Goal: Task Accomplishment & Management: Manage account settings

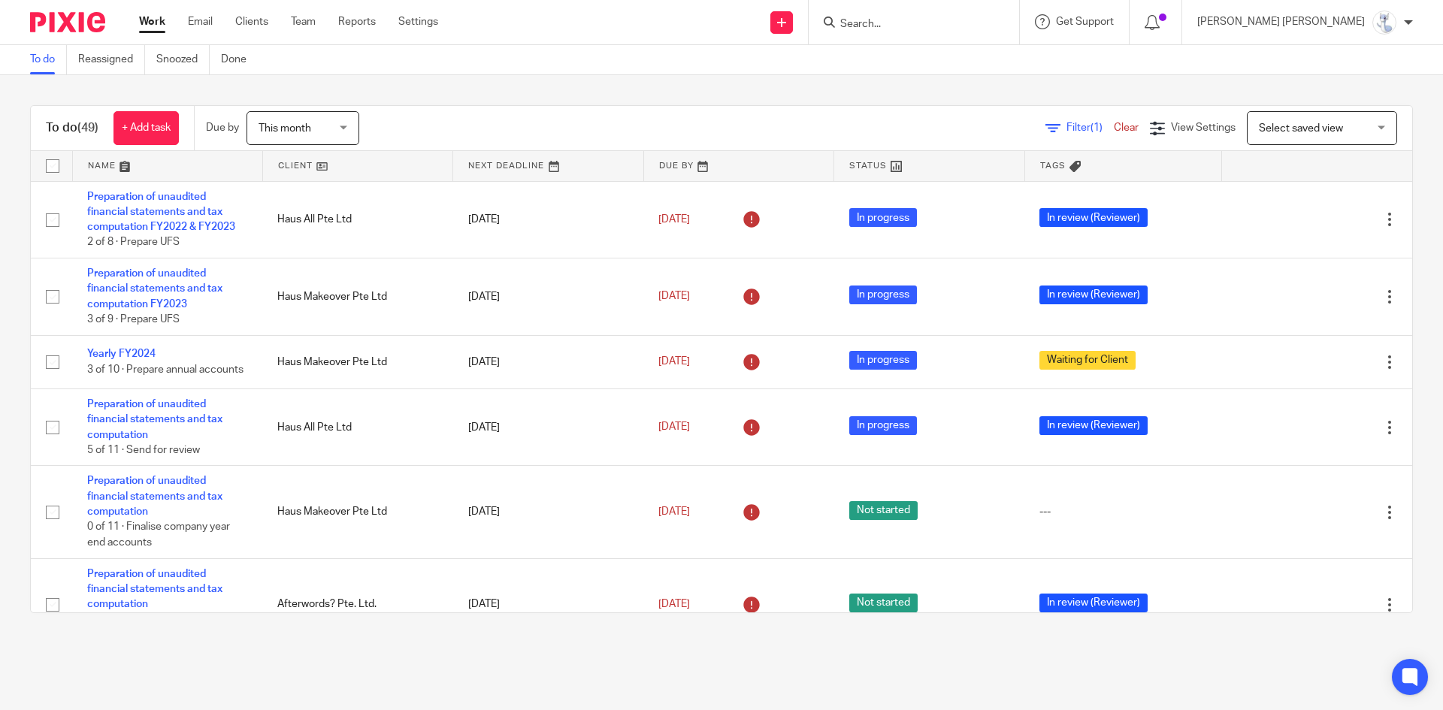
click at [974, 23] on input "Search" at bounding box center [906, 25] width 135 height 14
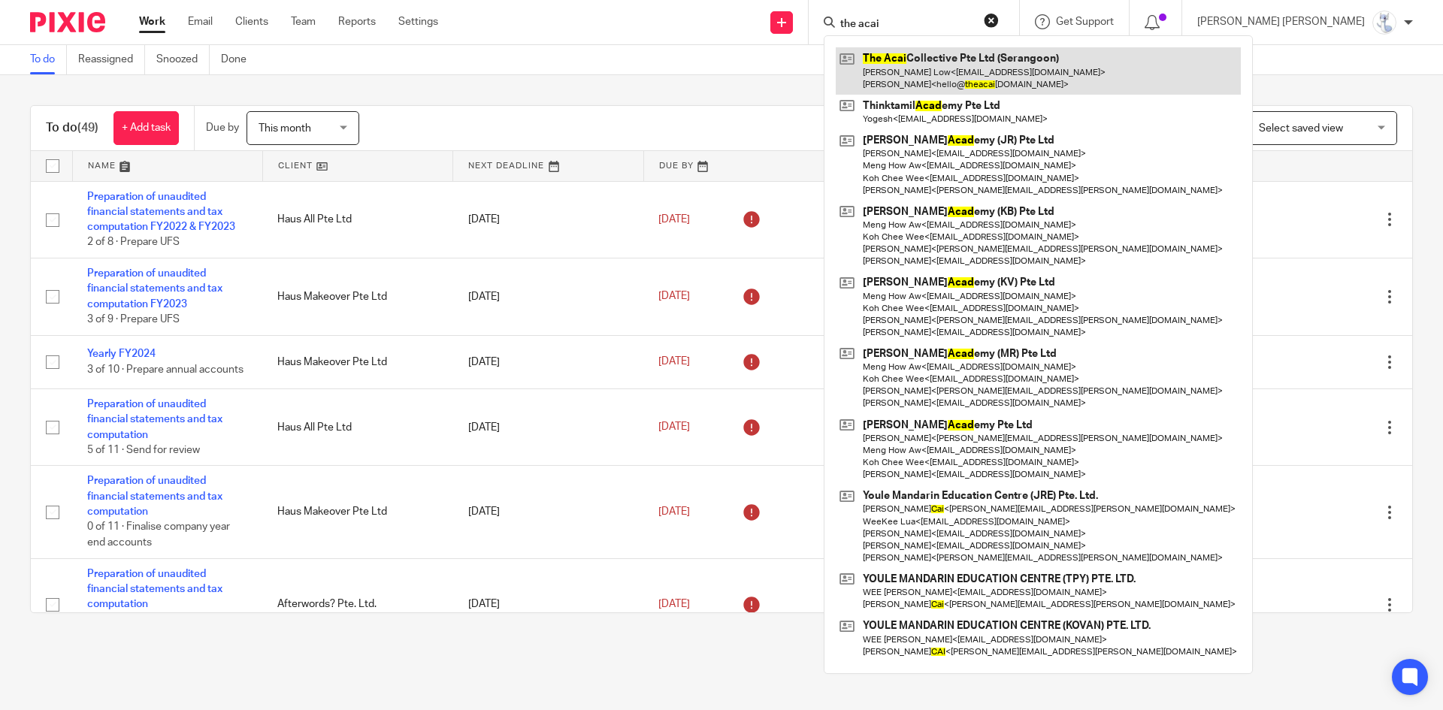
type input "the acai"
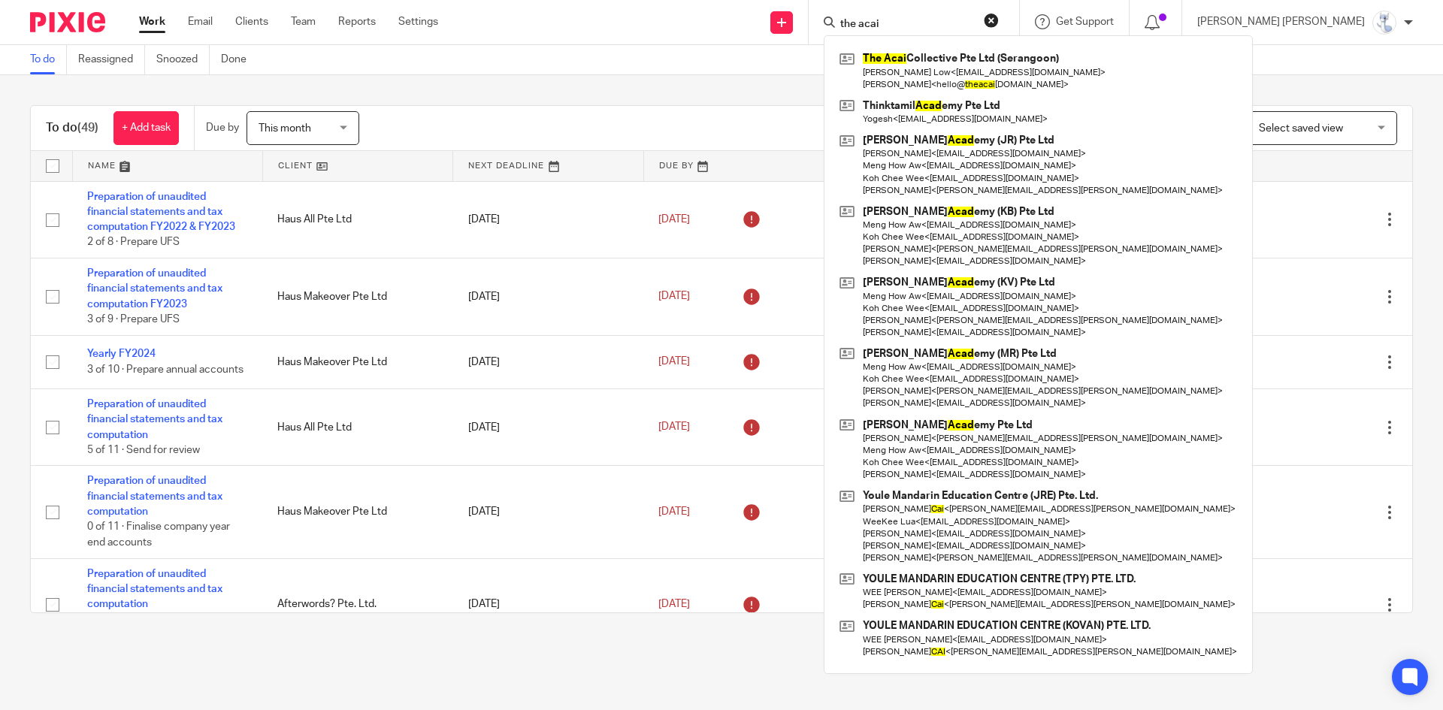
click at [999, 17] on button "reset" at bounding box center [991, 20] width 15 height 15
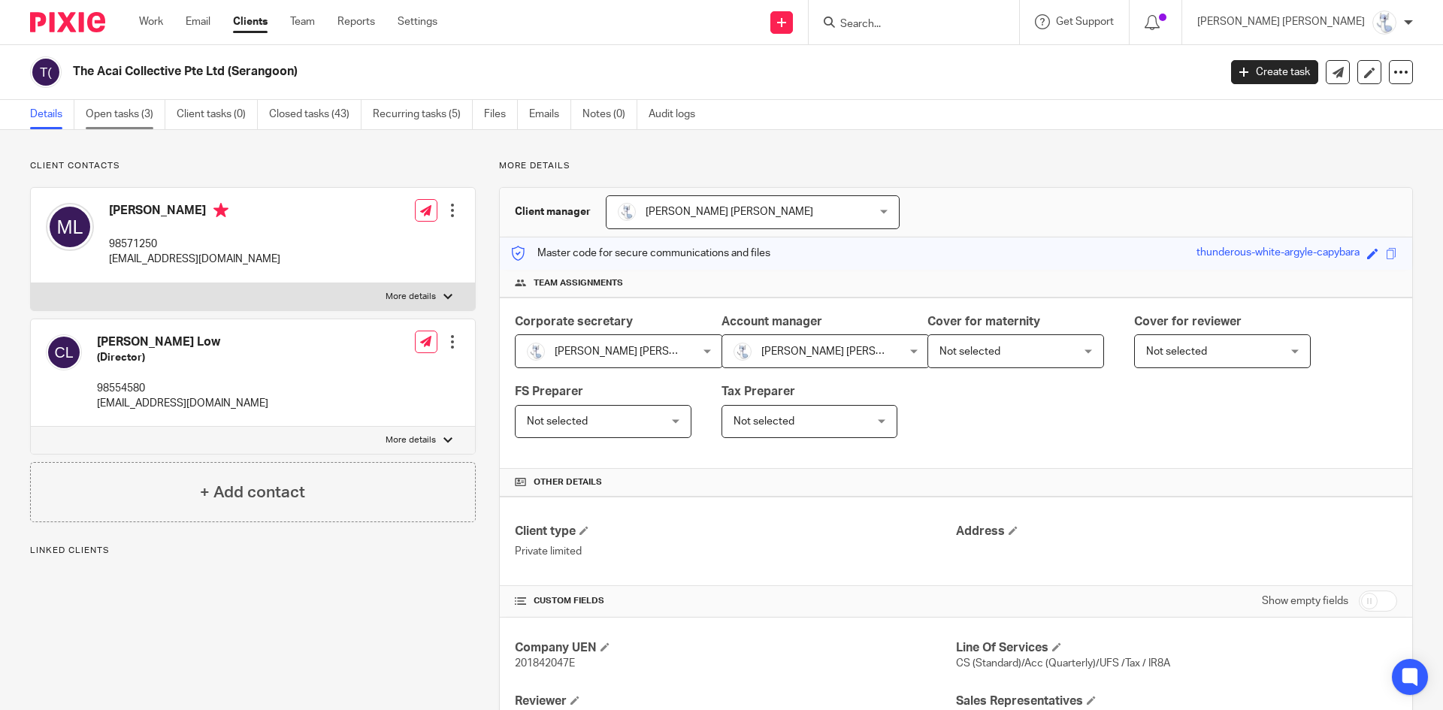
click at [131, 119] on link "Open tasks (3)" at bounding box center [126, 114] width 80 height 29
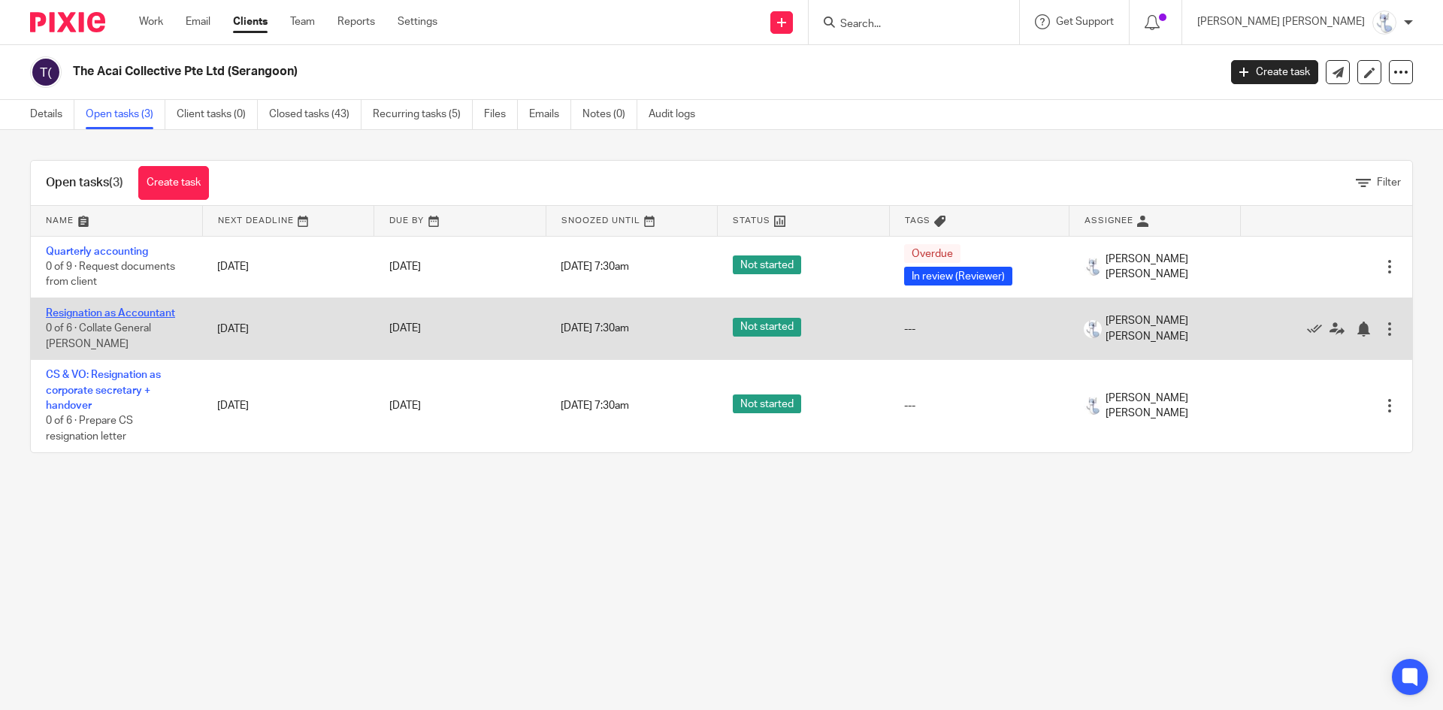
click at [112, 314] on link "Resignation as Accountant" at bounding box center [110, 313] width 129 height 11
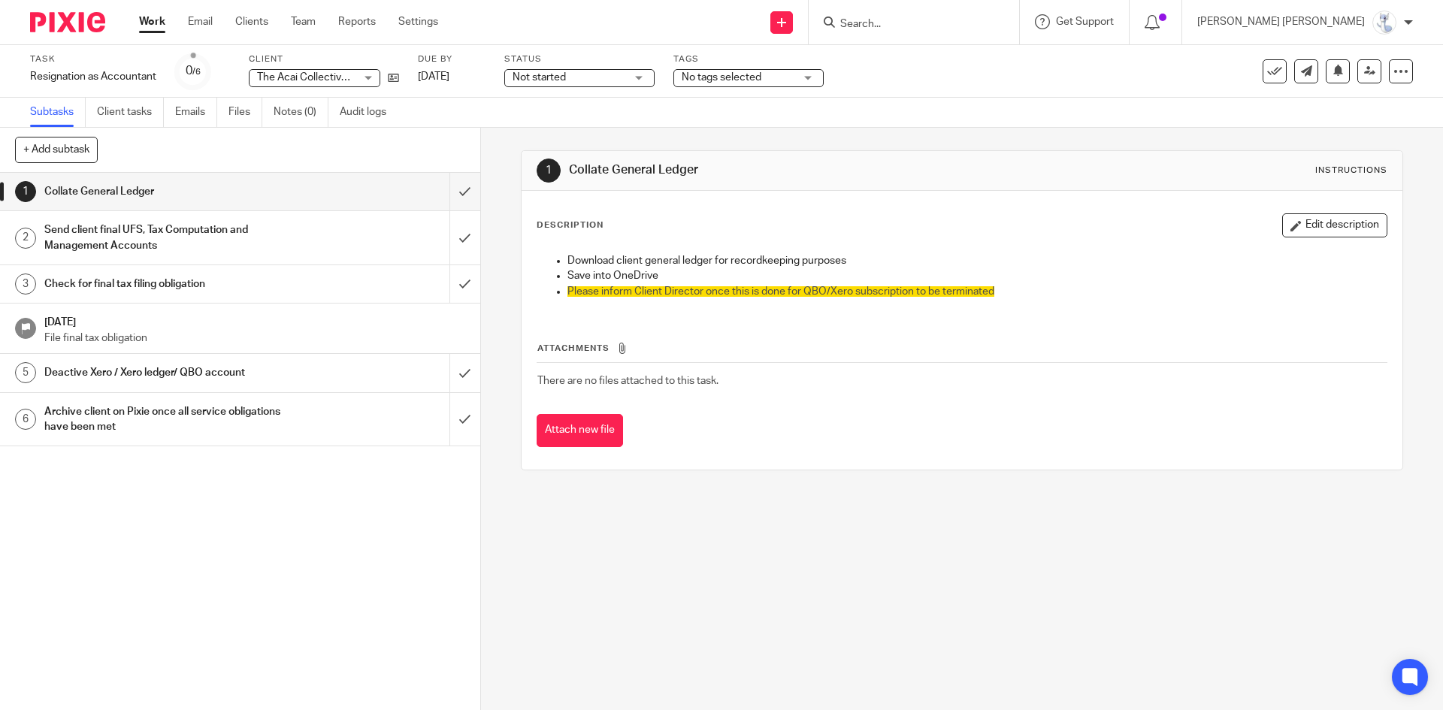
click at [208, 235] on h1 "Send client final UFS, Tax Computation and Management Accounts" at bounding box center [174, 238] width 260 height 38
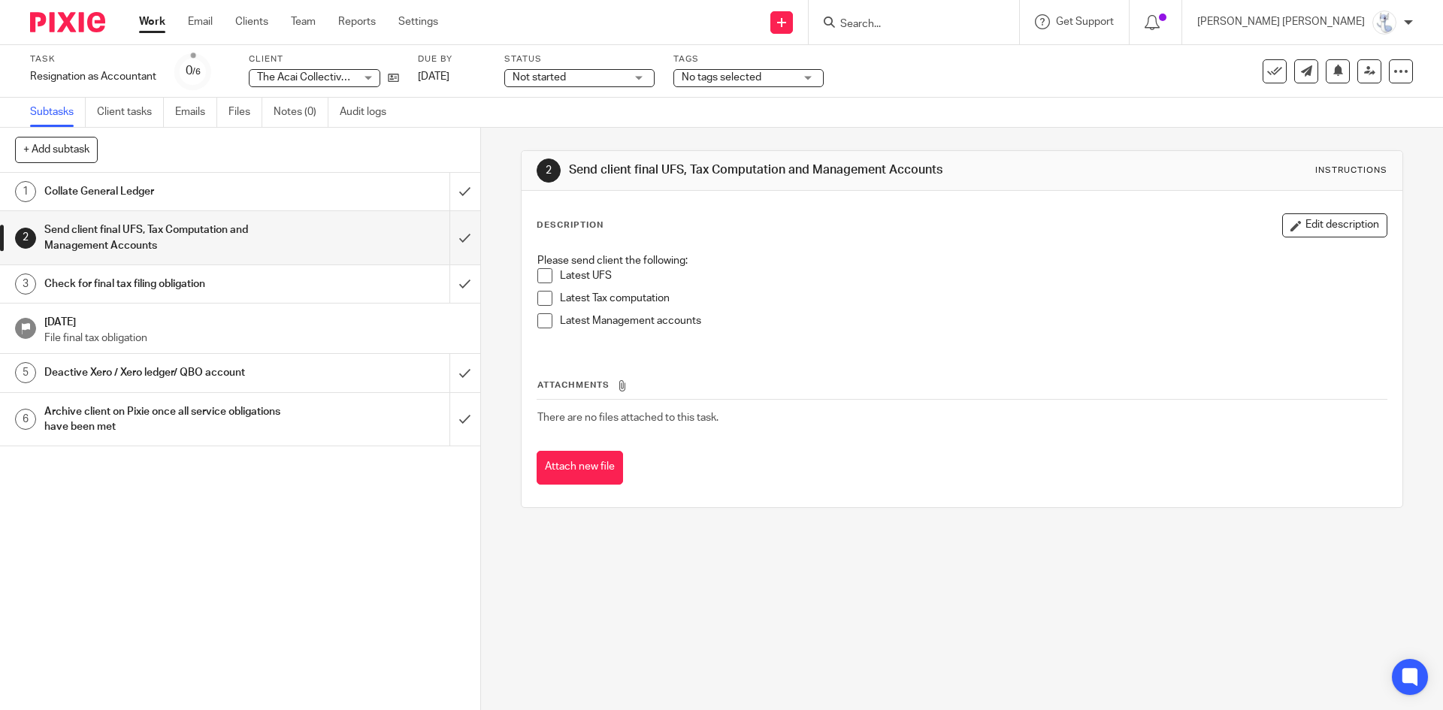
click at [153, 281] on h1 "Check for final tax filing obligation" at bounding box center [174, 284] width 260 height 23
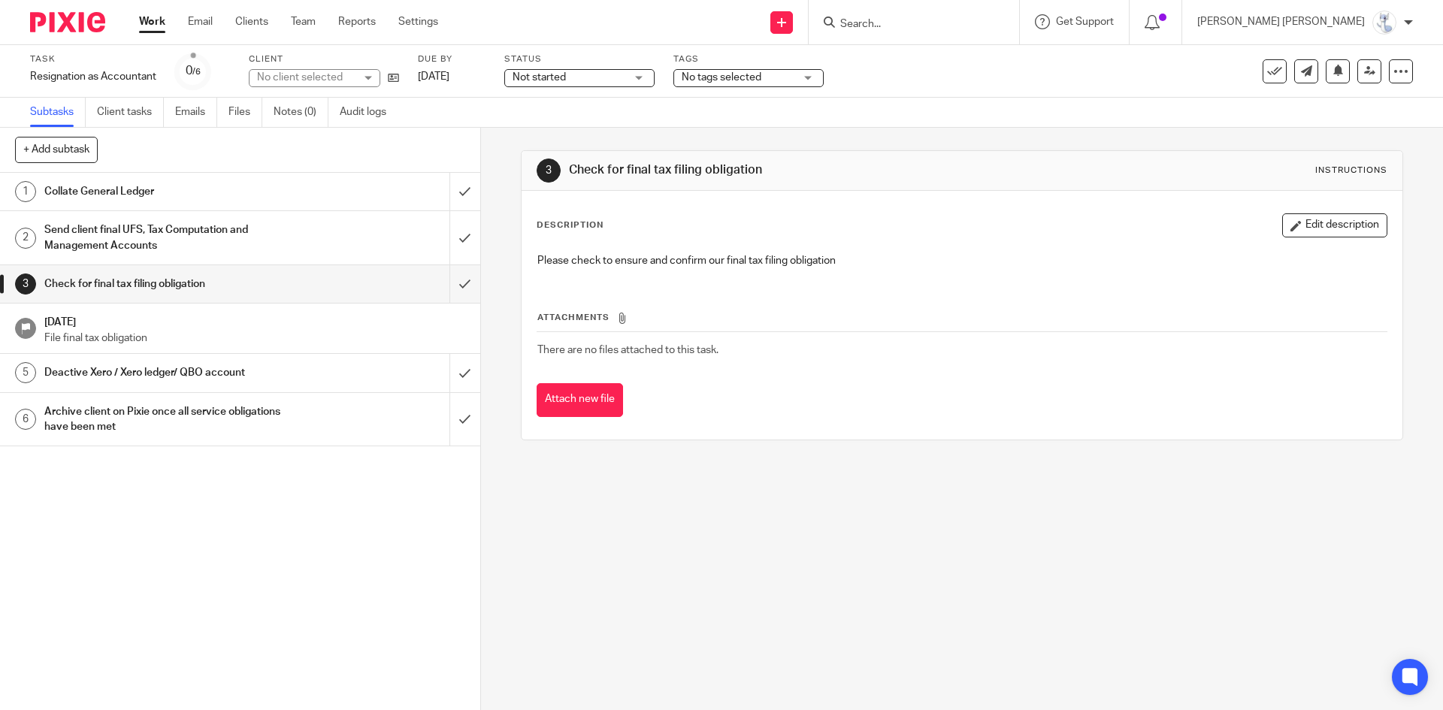
click at [155, 188] on h1 "Collate General Ledger" at bounding box center [174, 191] width 260 height 23
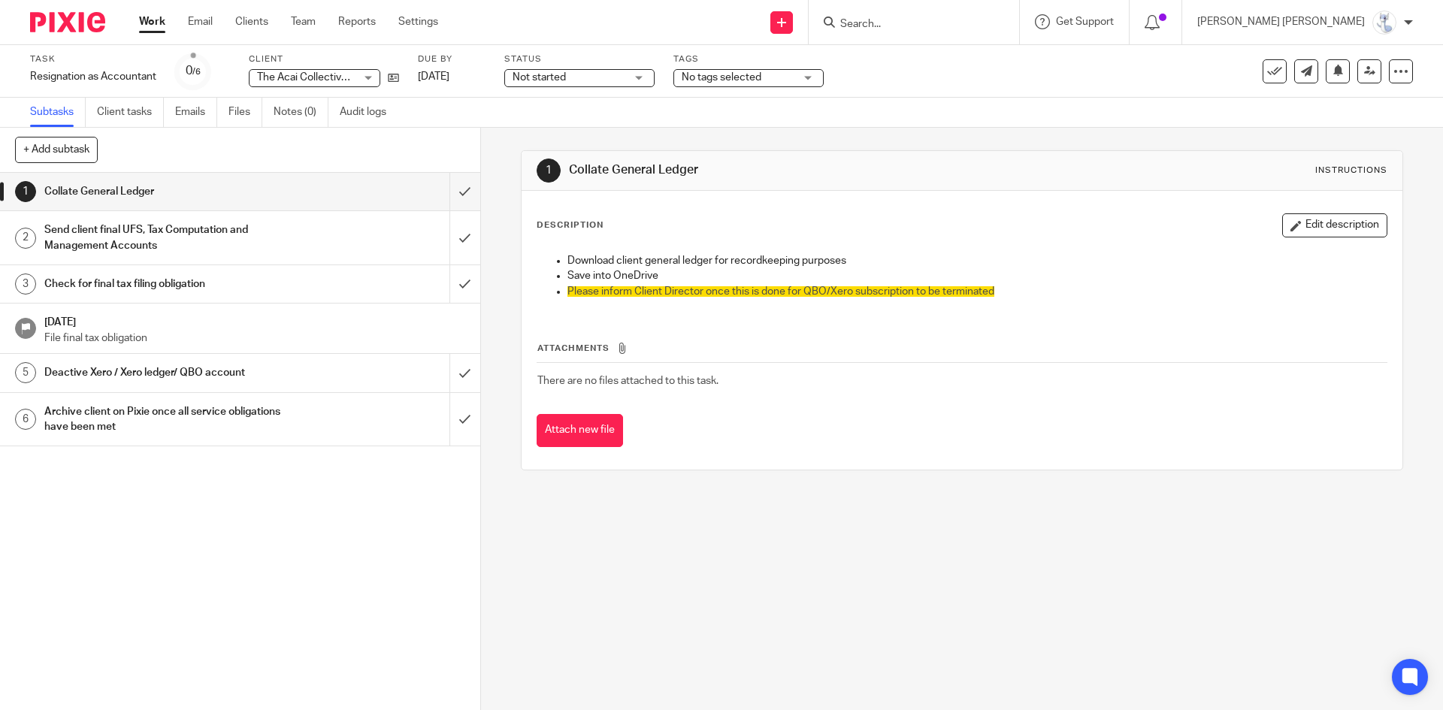
click at [240, 237] on h1 "Send client final UFS, Tax Computation and Management Accounts" at bounding box center [174, 238] width 260 height 38
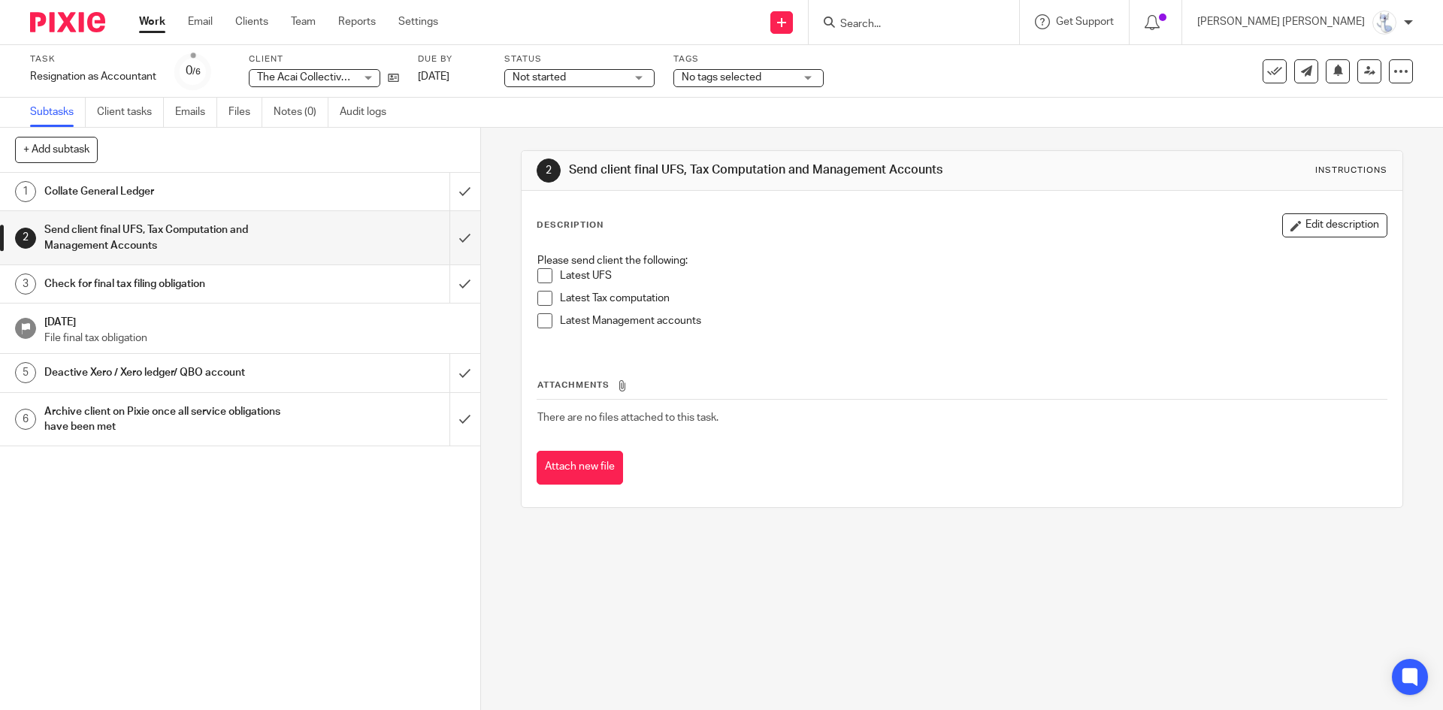
click at [160, 194] on h1 "Collate General Ledger" at bounding box center [174, 191] width 260 height 23
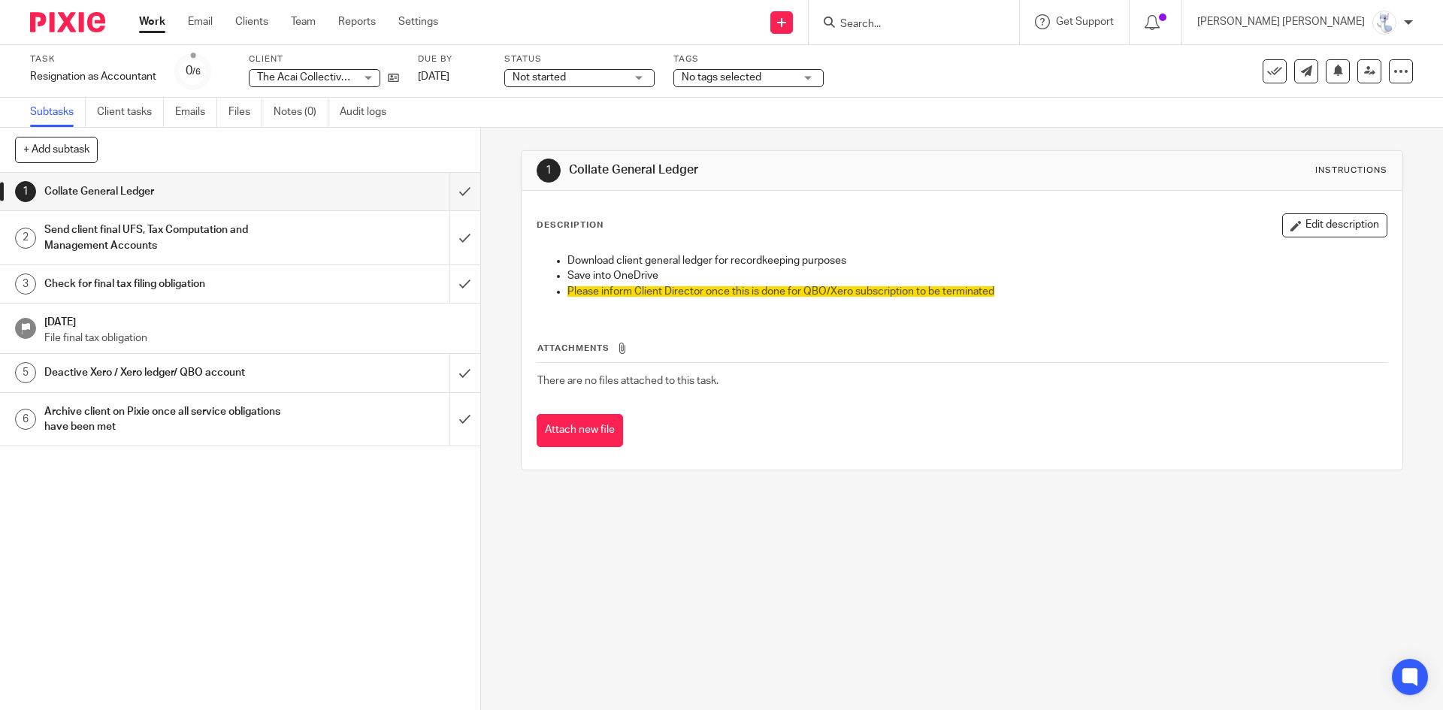
click at [152, 246] on h1 "Send client final UFS, Tax Computation and Management Accounts" at bounding box center [174, 238] width 260 height 38
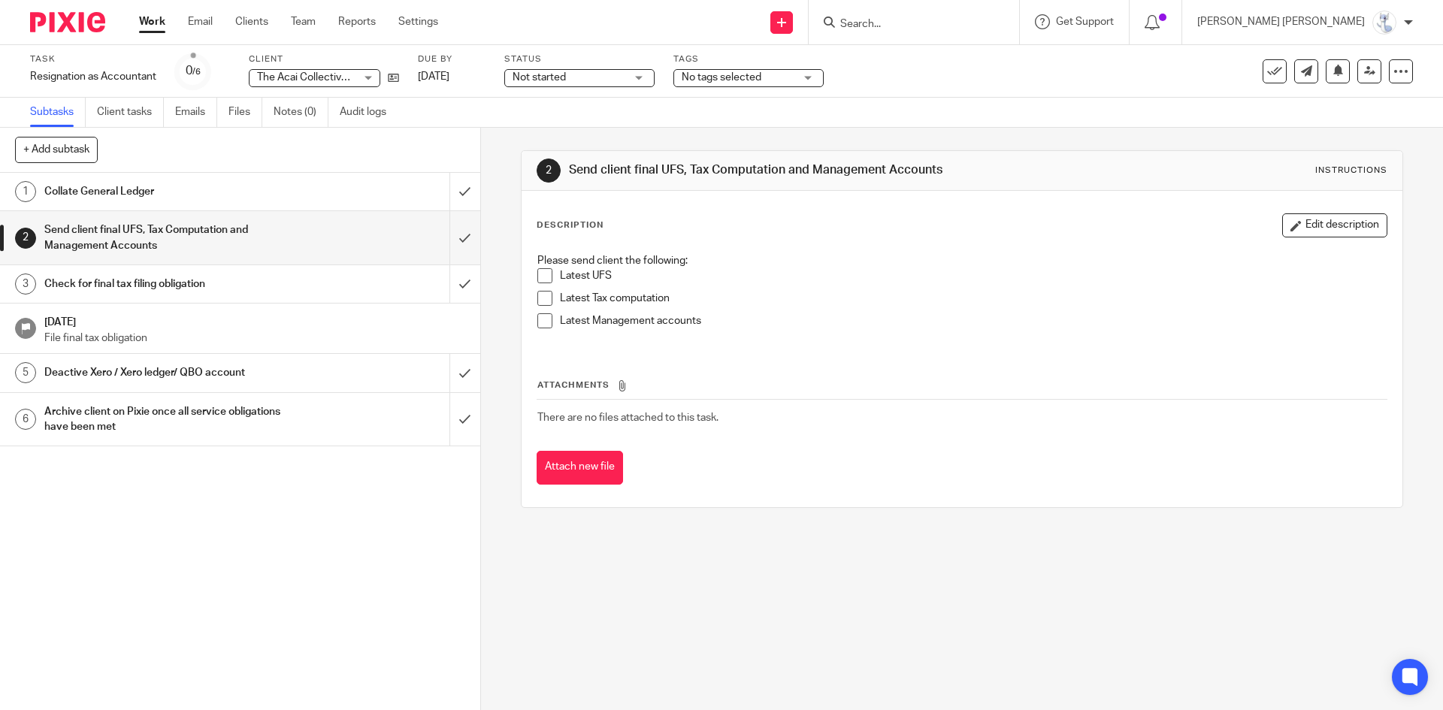
click at [200, 197] on h1 "Collate General Ledger" at bounding box center [174, 191] width 260 height 23
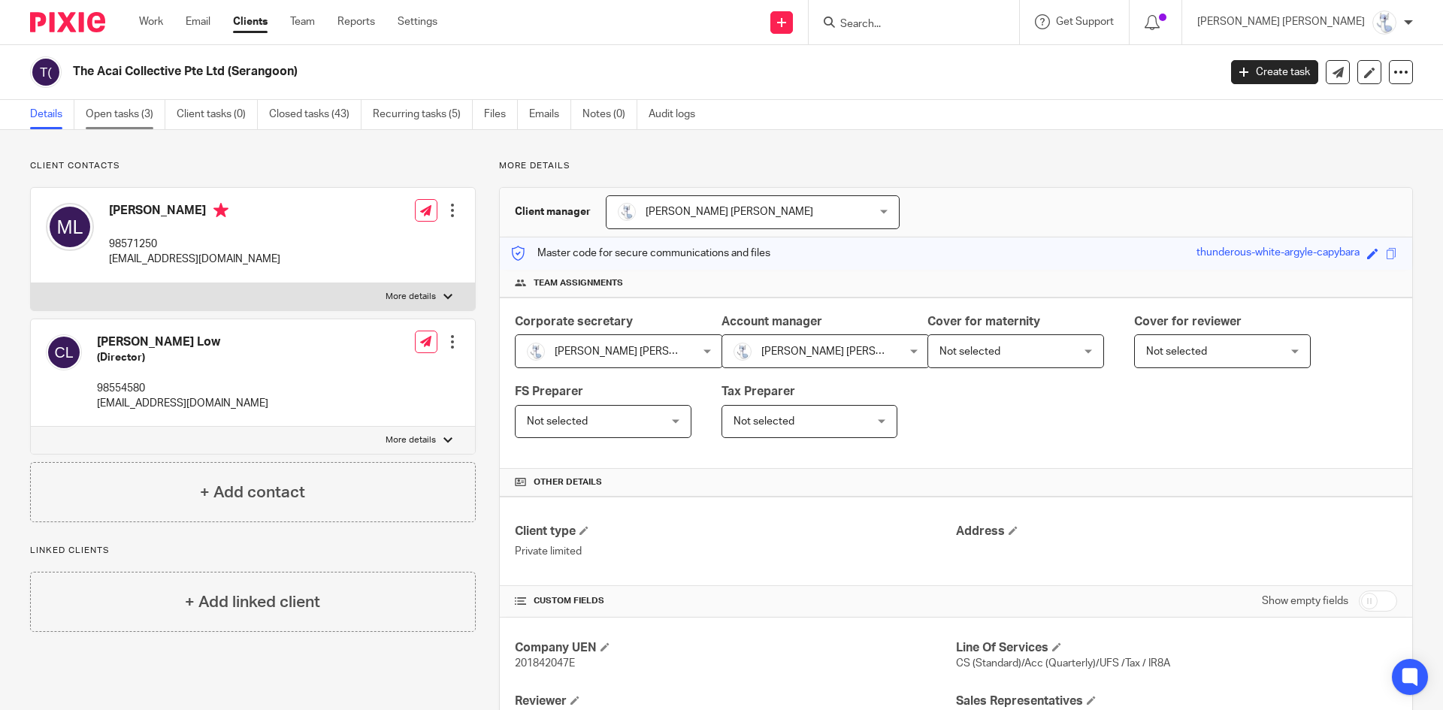
click at [144, 116] on link "Open tasks (3)" at bounding box center [126, 114] width 80 height 29
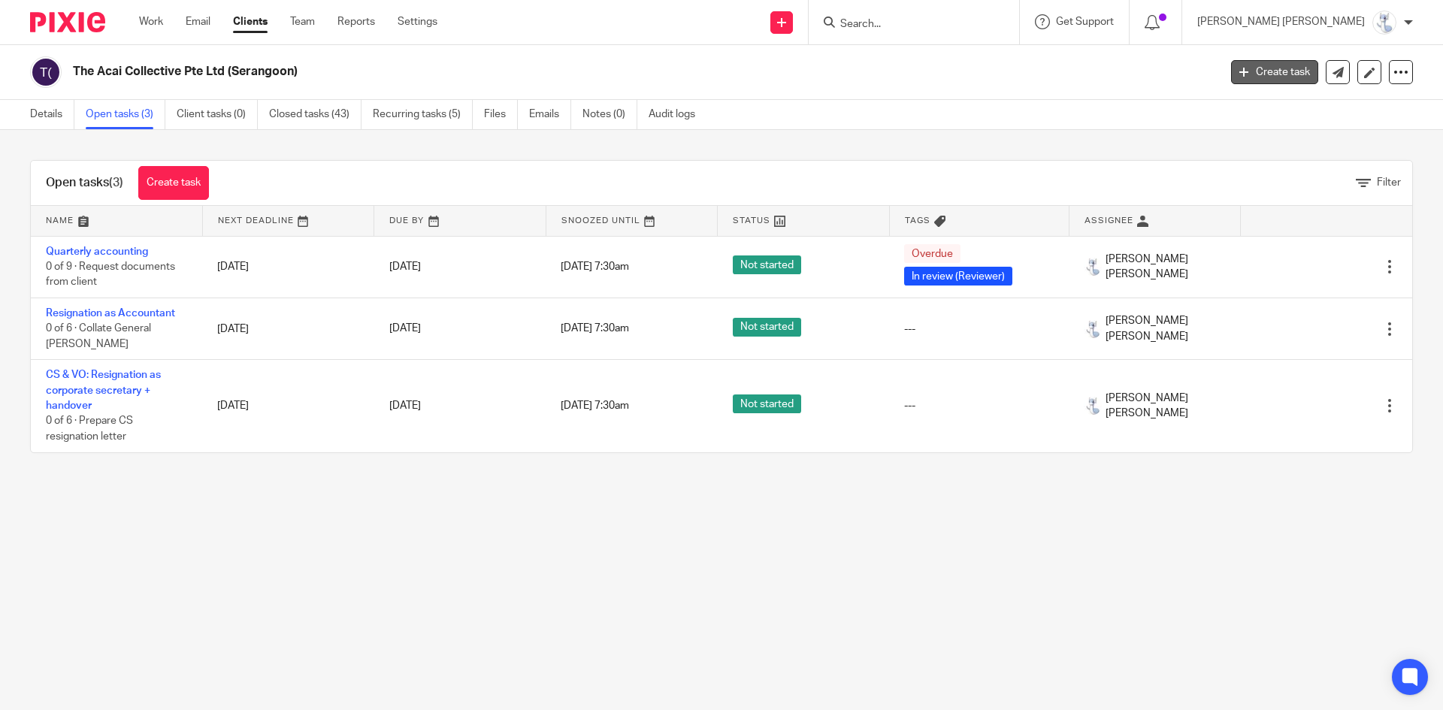
click at [1257, 72] on link "Create task" at bounding box center [1274, 72] width 87 height 24
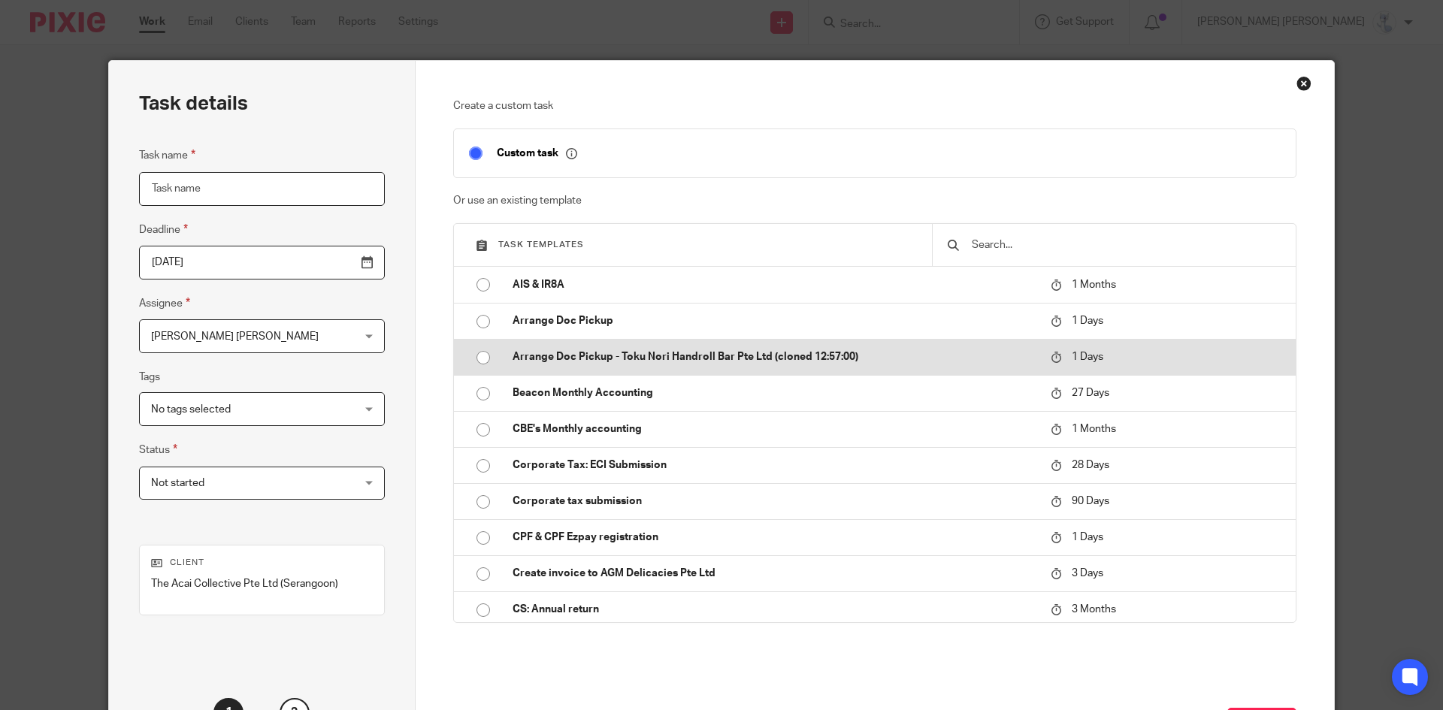
scroll to position [75, 0]
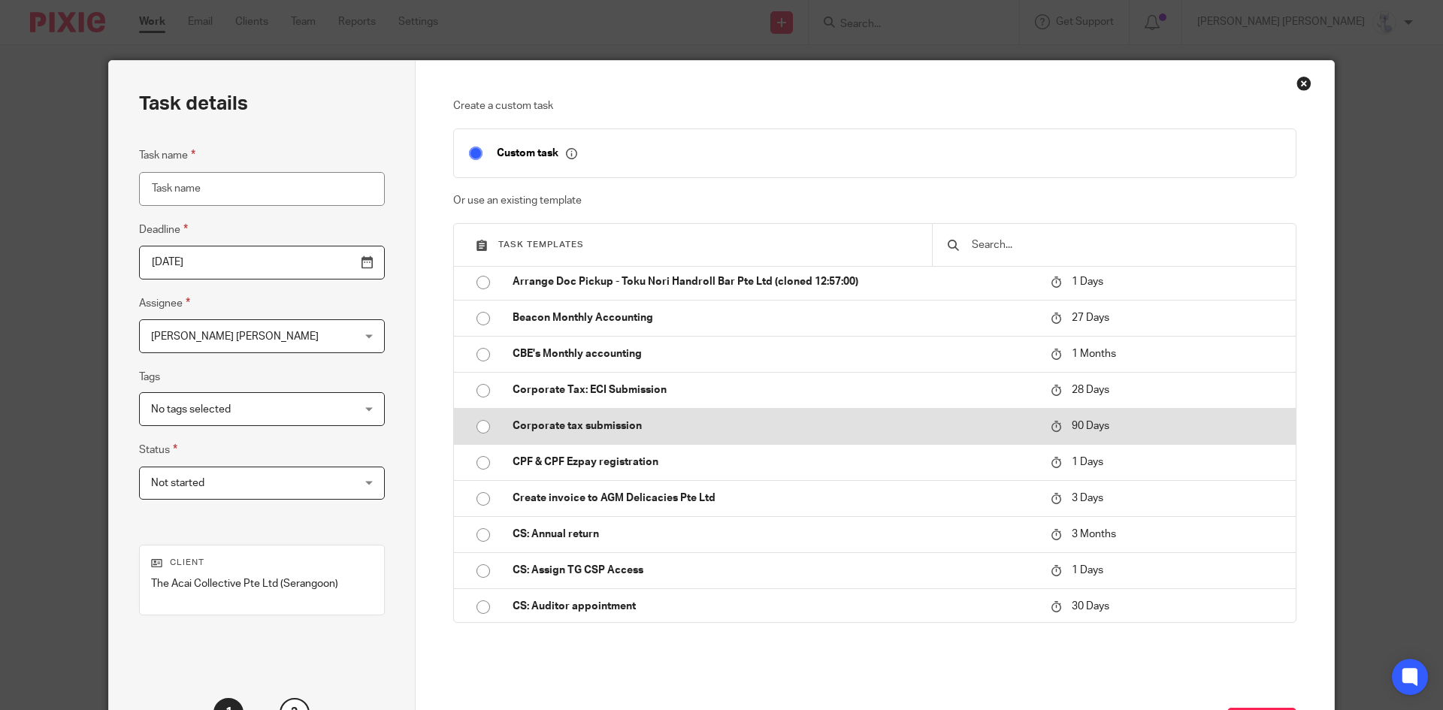
click at [581, 431] on p "Corporate tax submission" at bounding box center [773, 426] width 523 height 15
type input "[DATE]"
type input "Corporate tax submission"
checkbox input "false"
radio input "true"
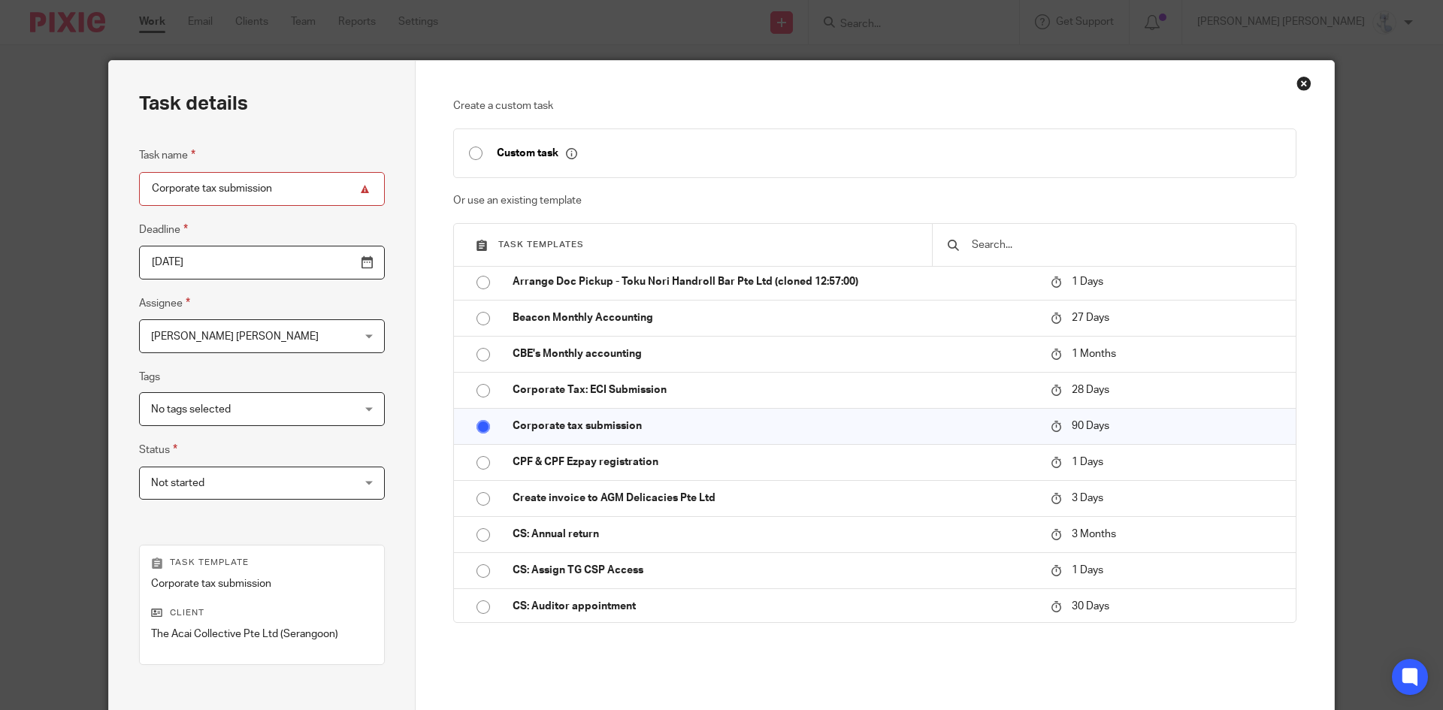
click at [324, 261] on input "[DATE]" at bounding box center [262, 263] width 246 height 34
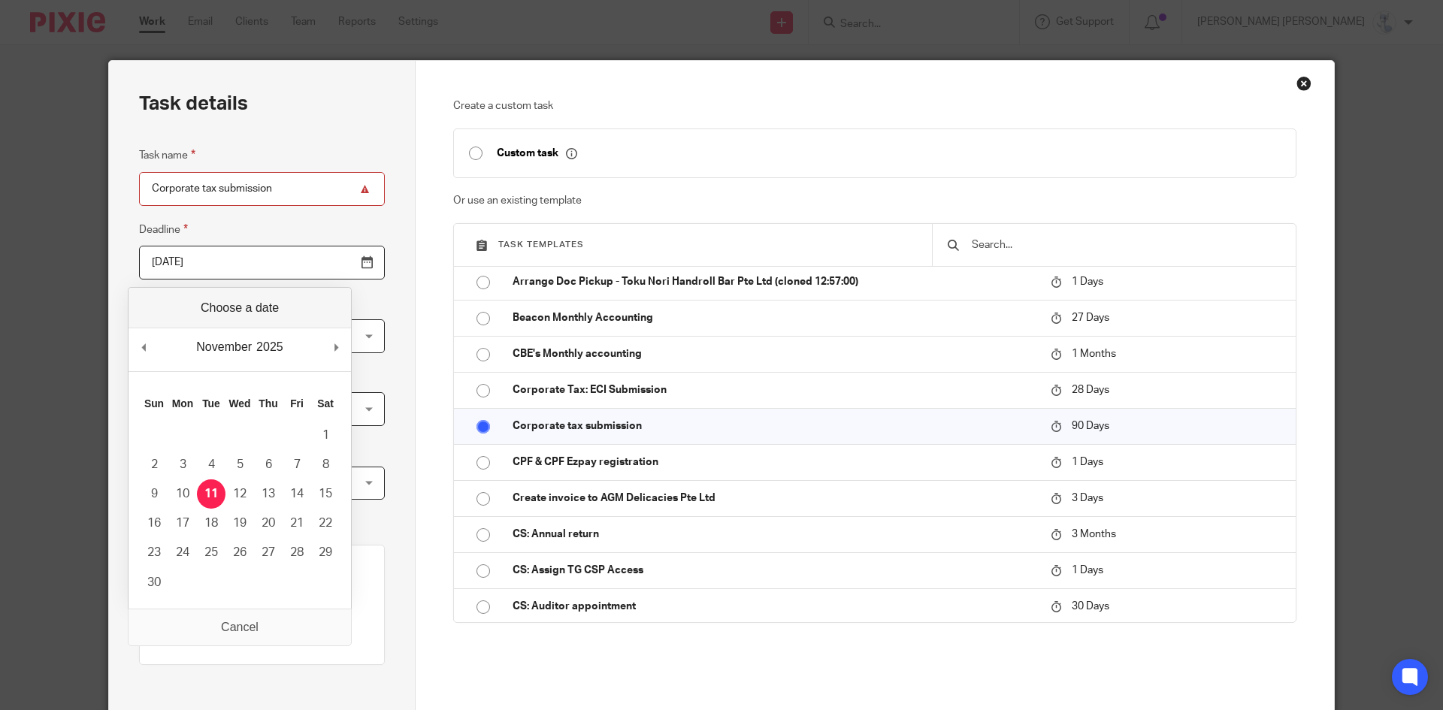
click at [153, 347] on div "November January February March April May June July August September October No…" at bounding box center [239, 349] width 222 height 43
type input "2025-08-13"
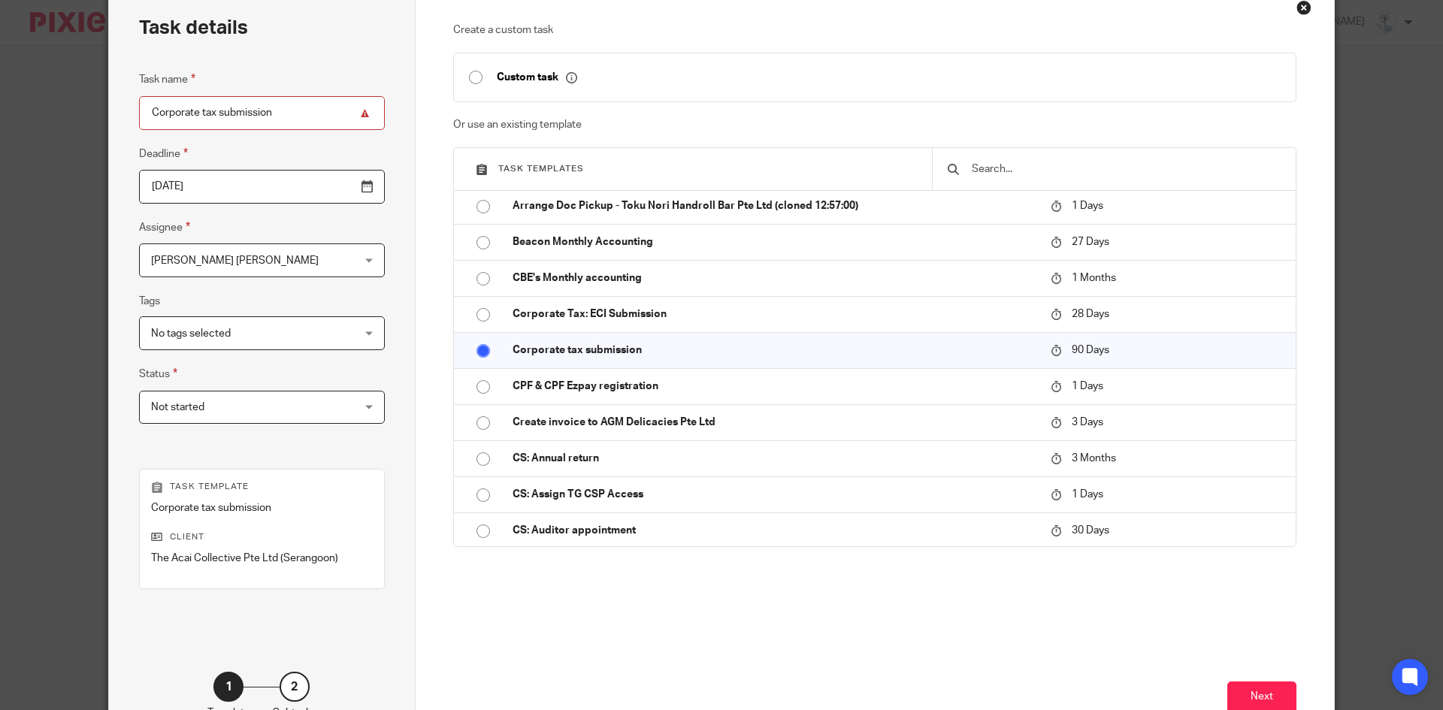
scroll to position [178, 0]
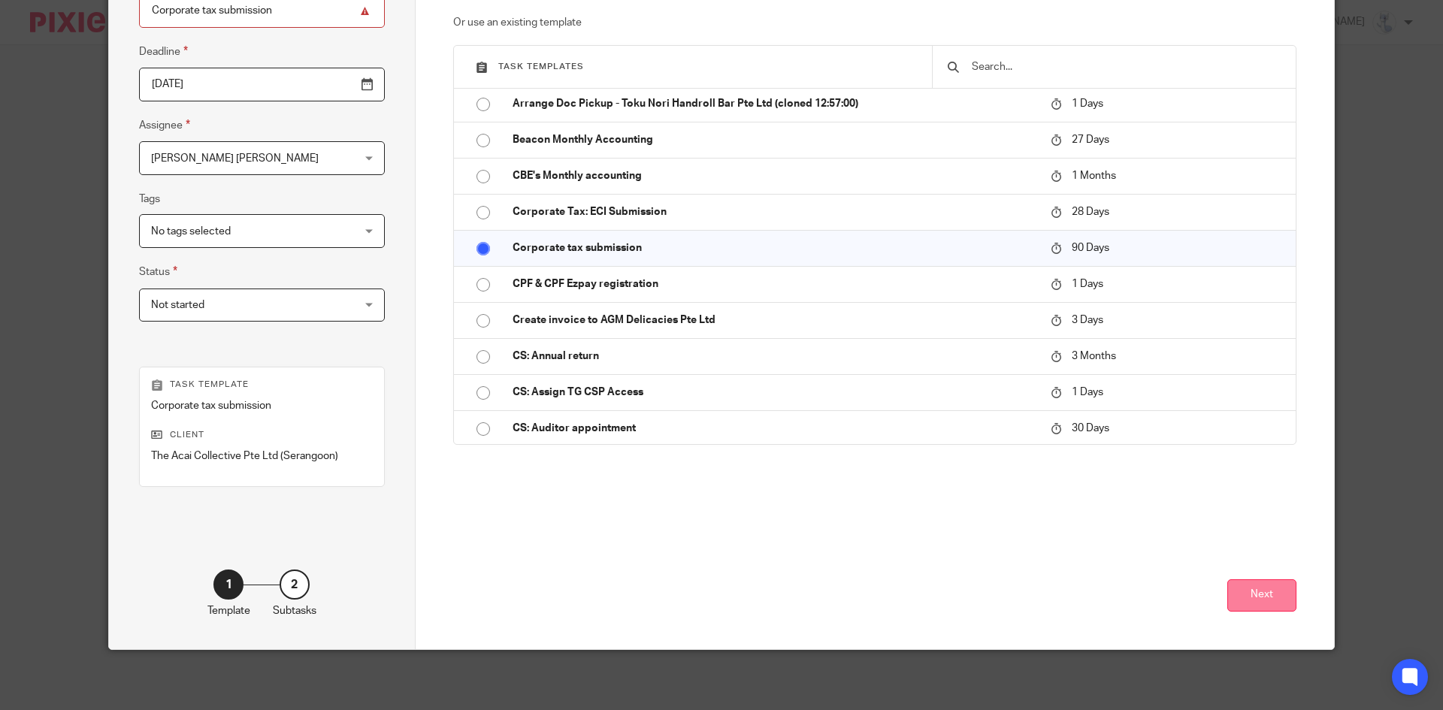
click at [1253, 591] on button "Next" at bounding box center [1261, 595] width 69 height 32
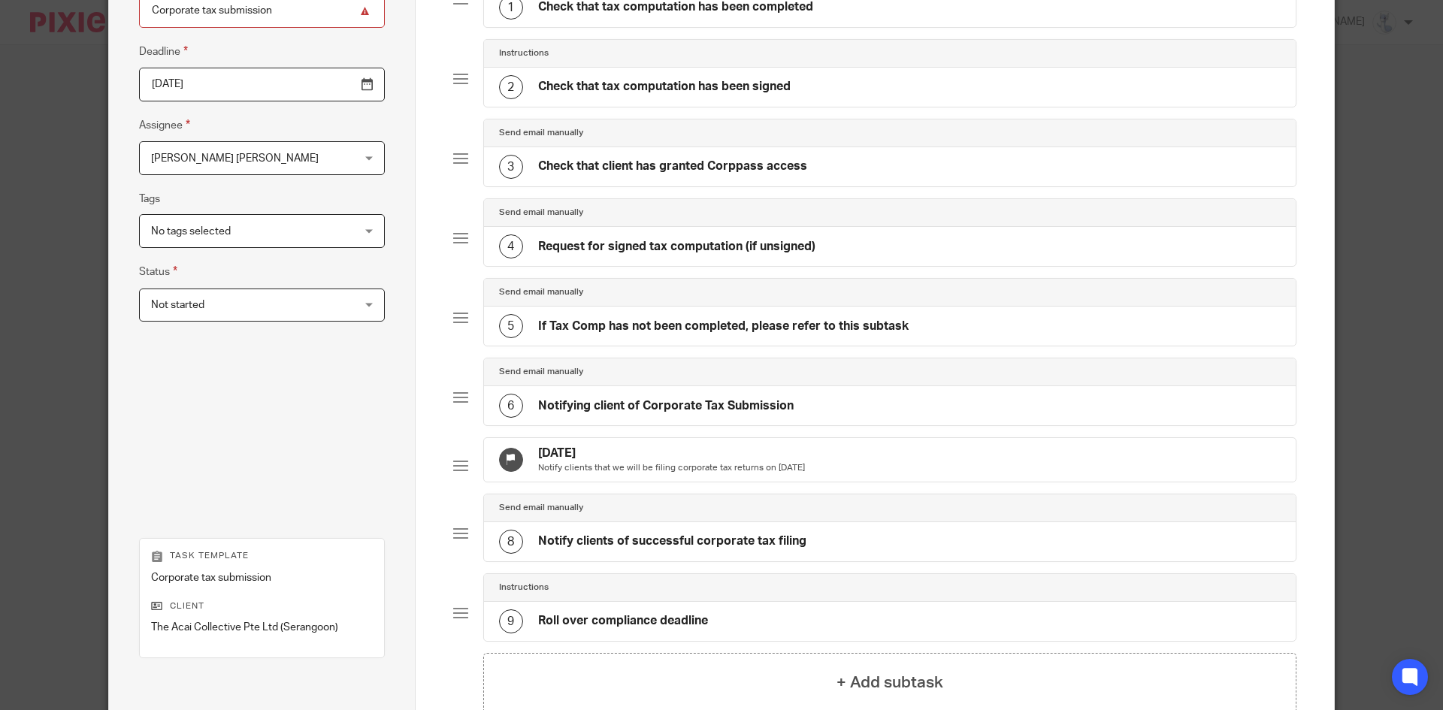
scroll to position [361, 0]
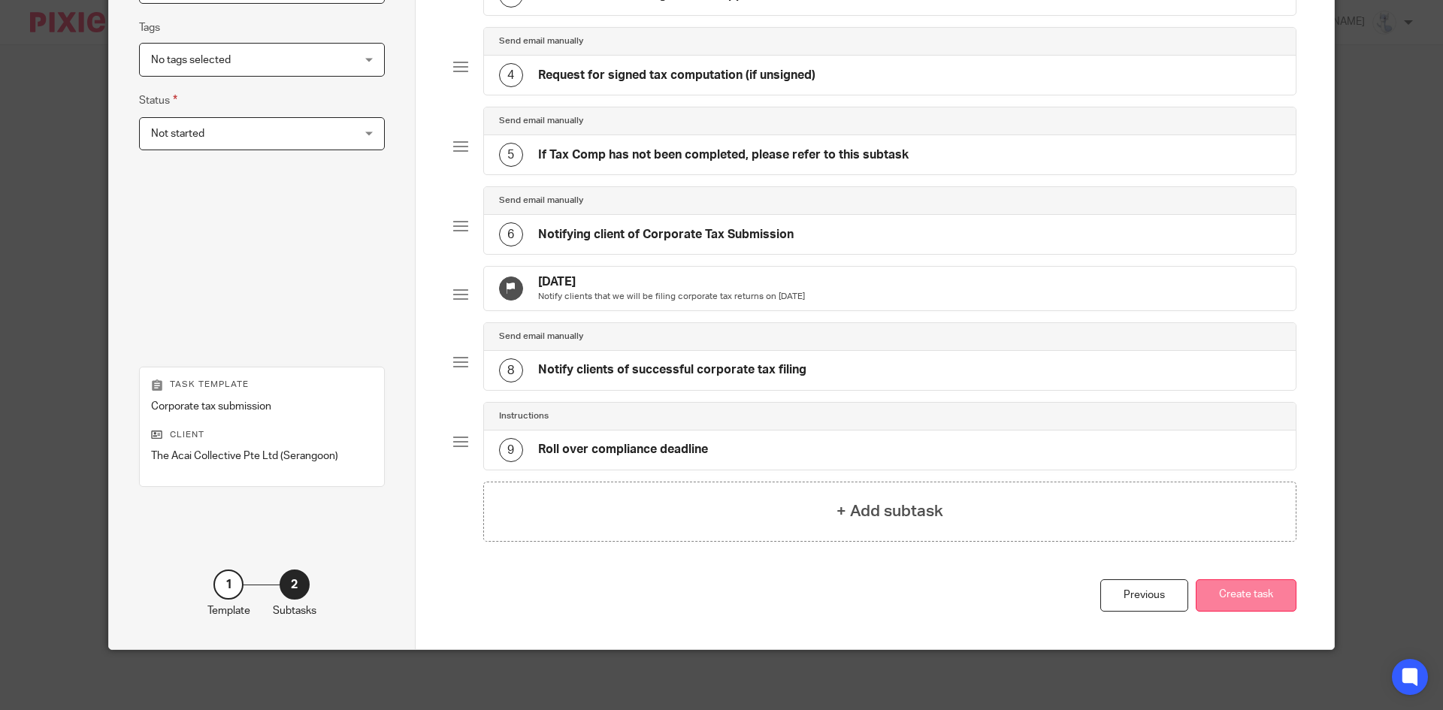
click at [1250, 596] on button "Create task" at bounding box center [1245, 595] width 101 height 32
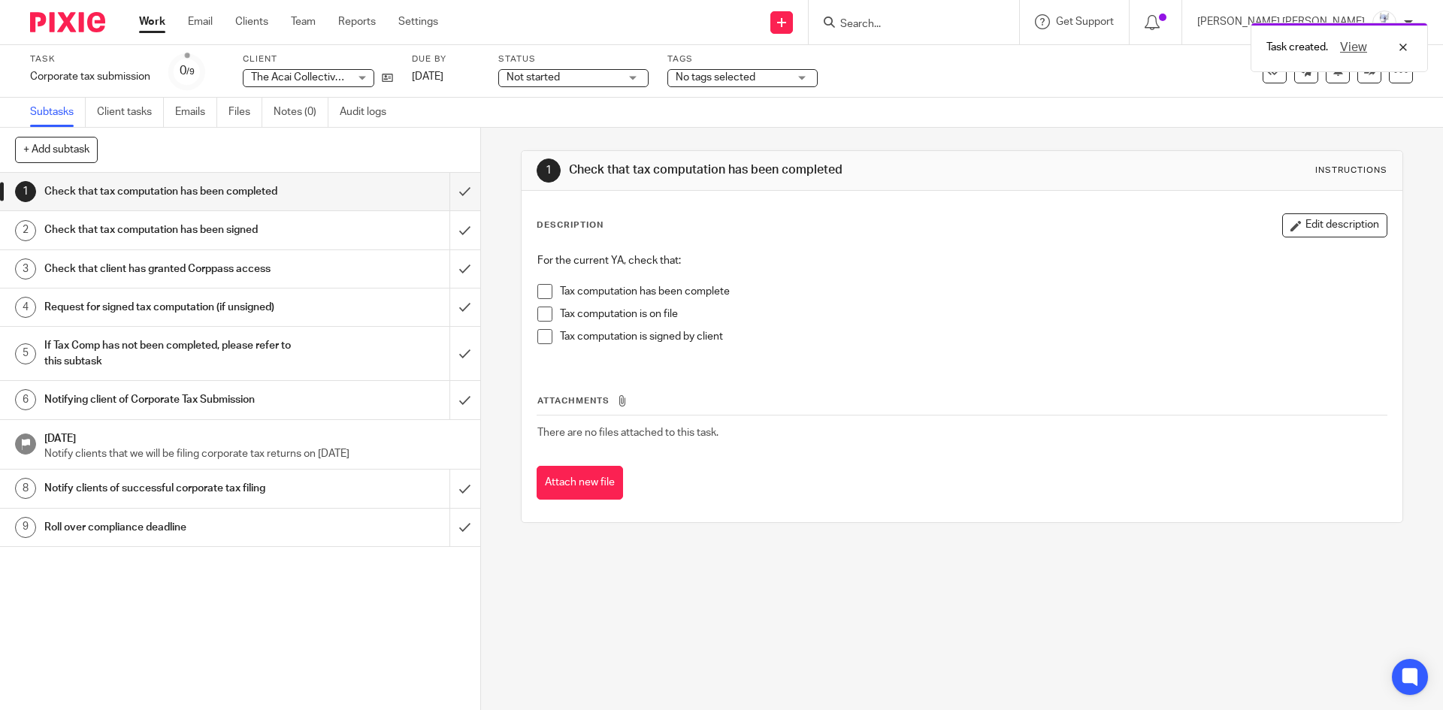
click at [298, 231] on div "Check that tax computation has been signed" at bounding box center [239, 230] width 390 height 23
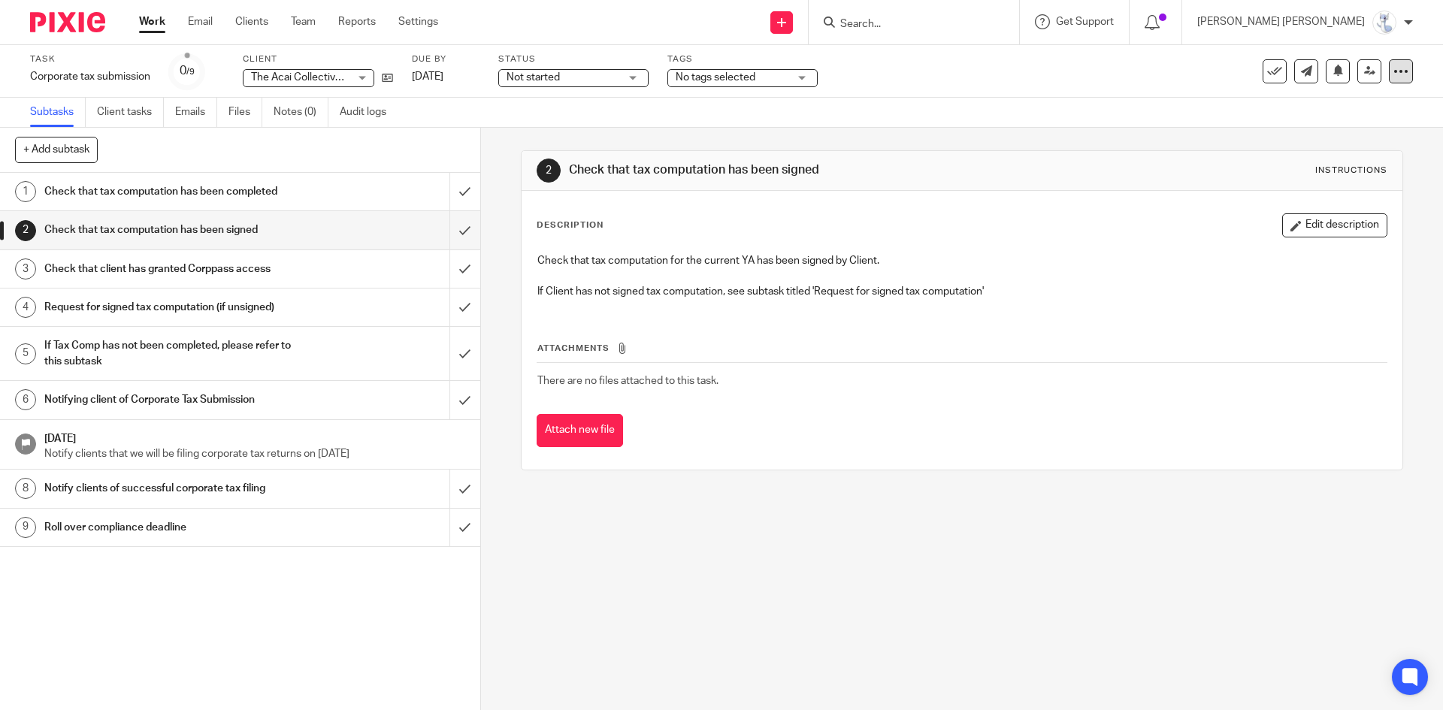
click at [1393, 68] on icon at bounding box center [1400, 71] width 15 height 15
click at [122, 310] on h1 "Request for signed tax computation (if unsigned)" at bounding box center [174, 307] width 260 height 23
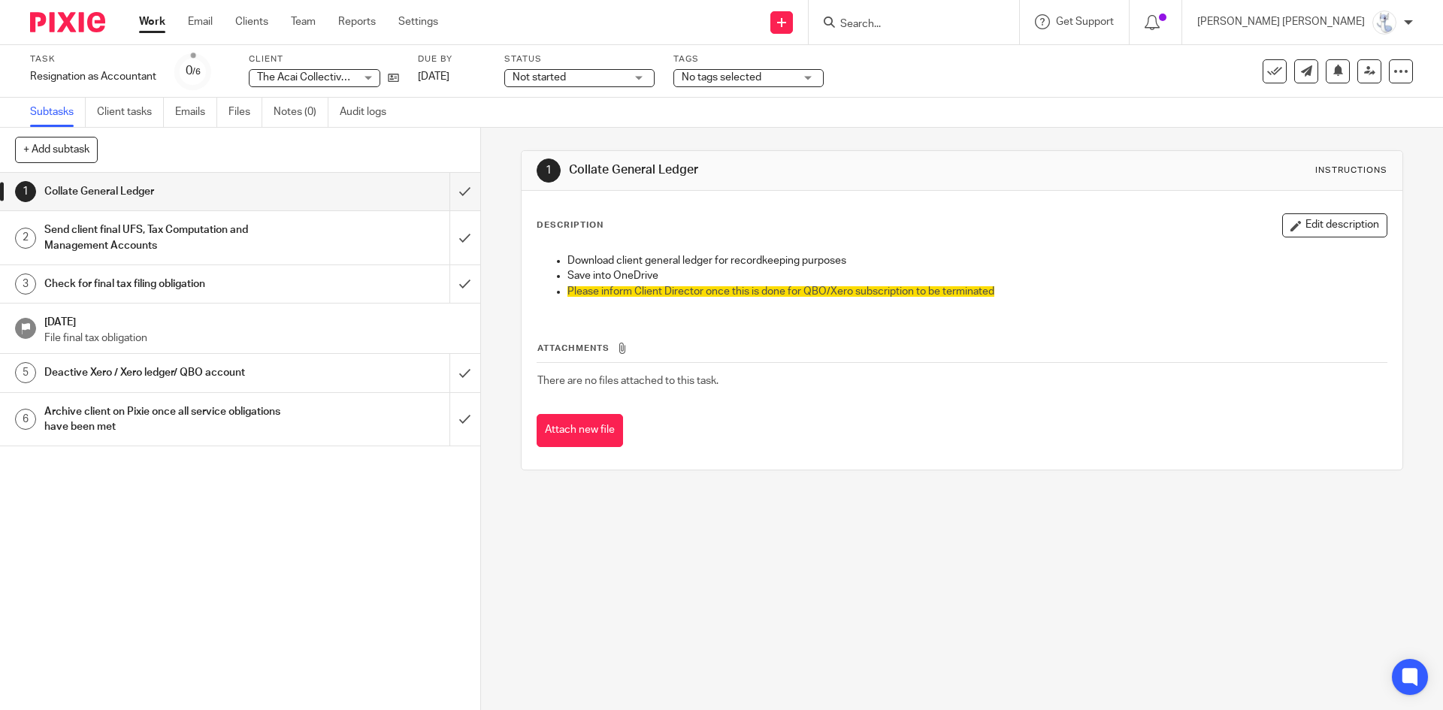
click at [255, 234] on h1 "Send client final UFS, Tax Computation and Management Accounts" at bounding box center [174, 238] width 260 height 38
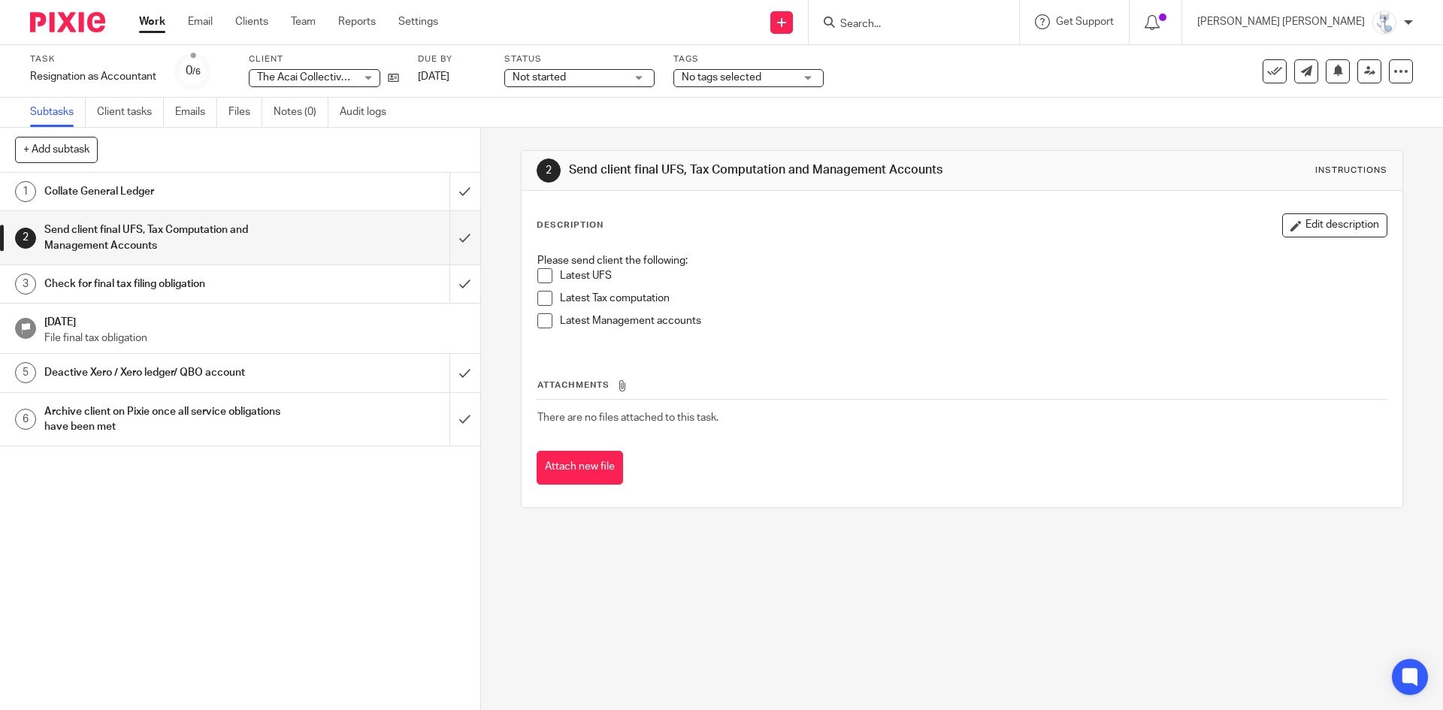
click at [213, 425] on h1 "Archive client on Pixie once all service obligations have been met" at bounding box center [174, 419] width 260 height 38
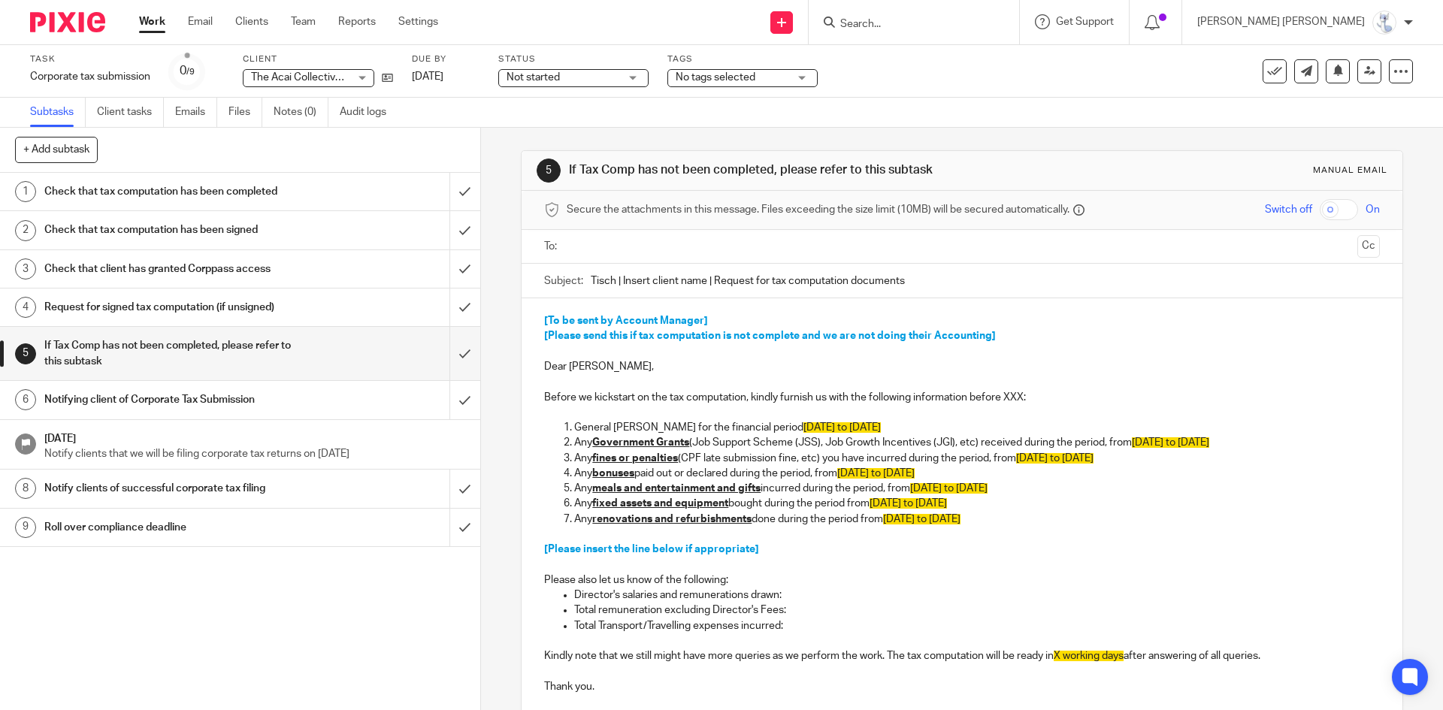
click at [115, 400] on h1 "Notifying client of Corporate Tax Submission" at bounding box center [174, 399] width 260 height 23
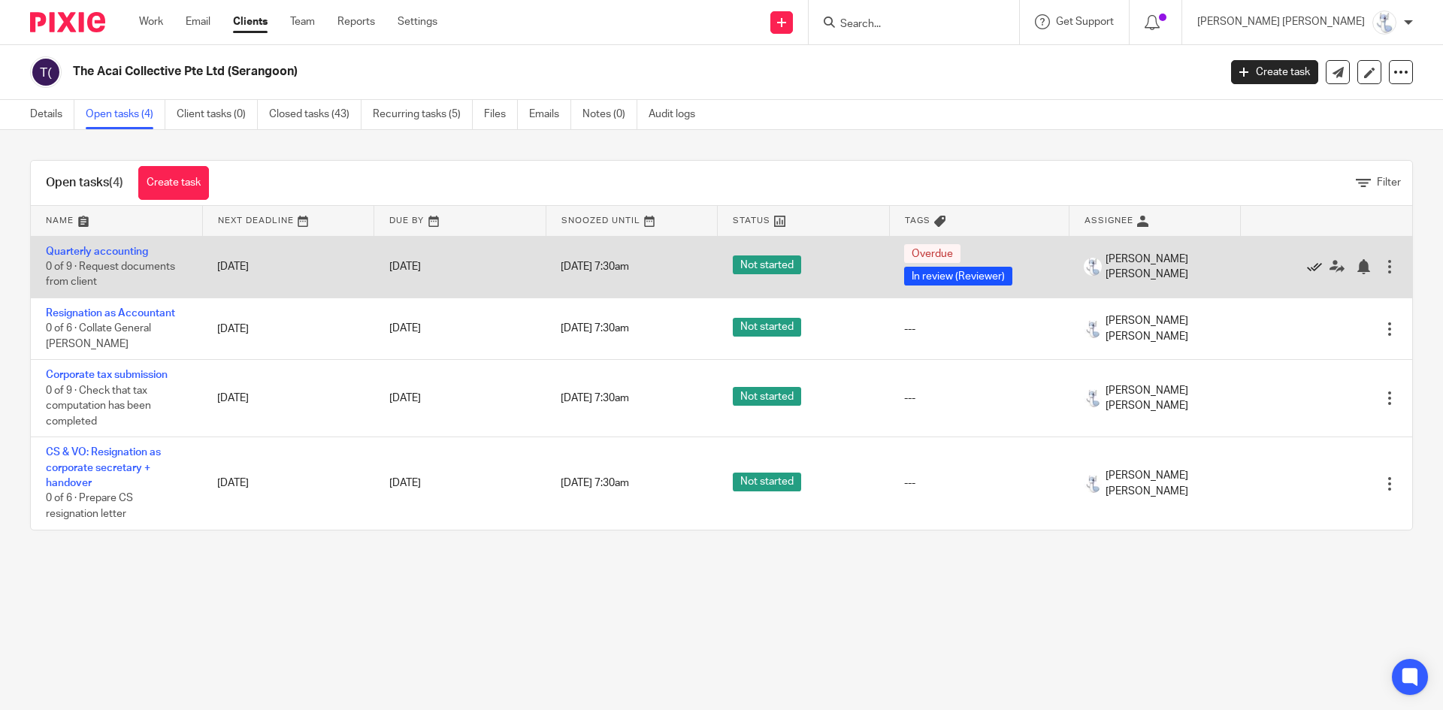
click at [1307, 264] on icon at bounding box center [1314, 266] width 15 height 15
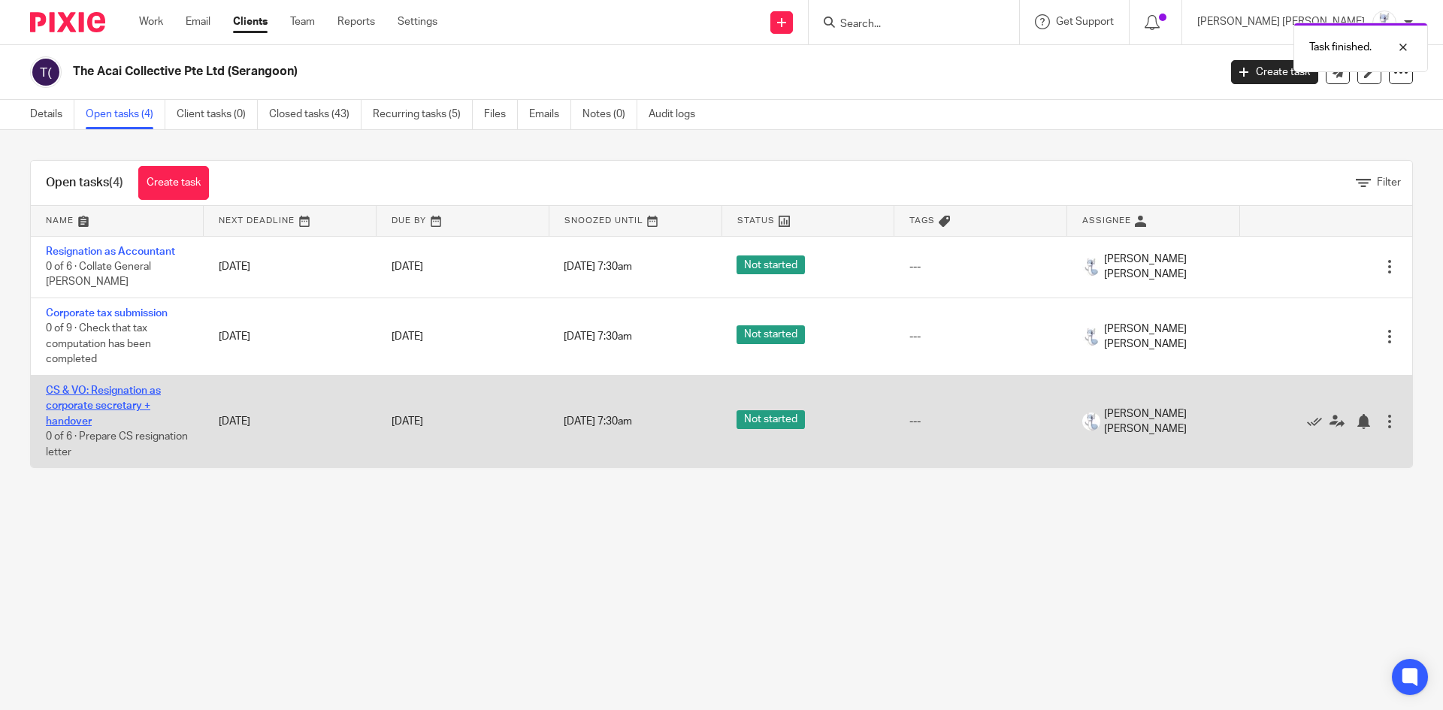
click at [107, 403] on link "CS & VO: Resignation as corporate secretary + handover" at bounding box center [103, 405] width 115 height 41
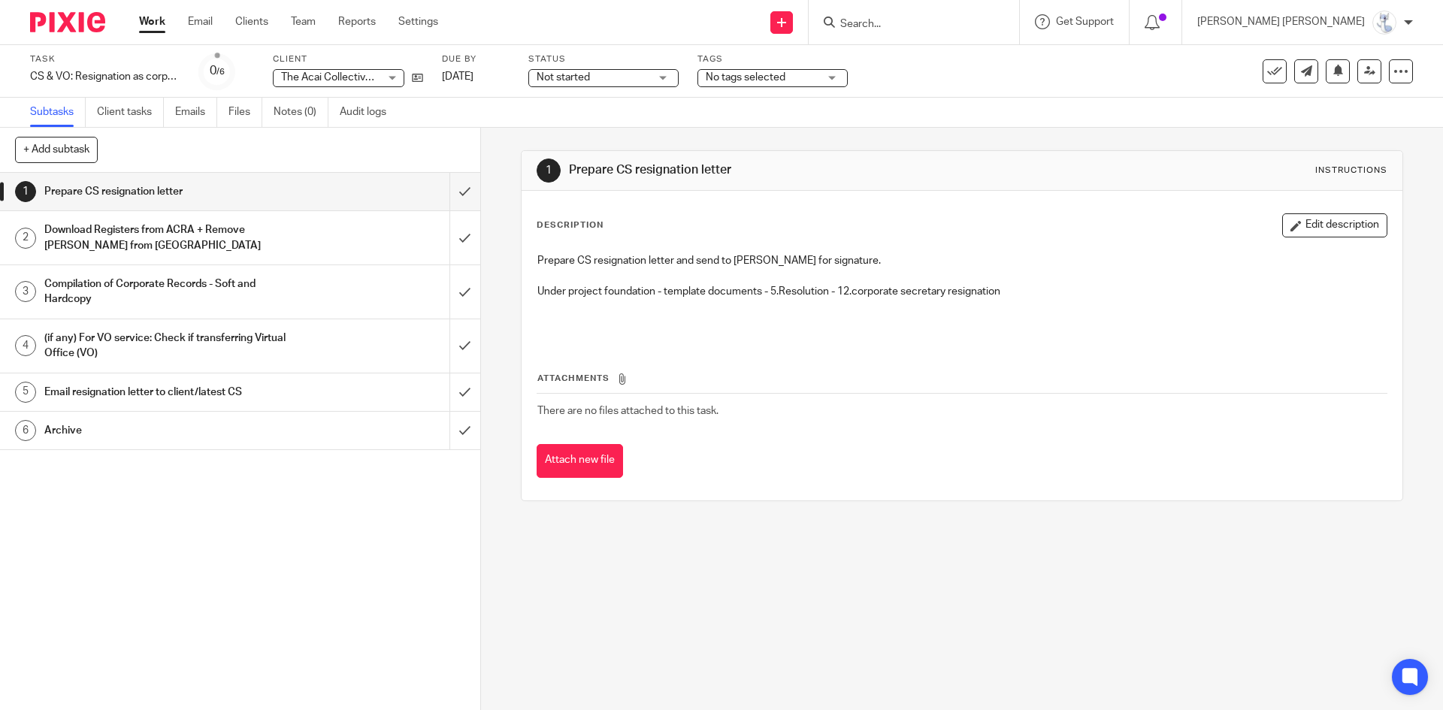
click at [165, 237] on h1 "Download Registers from ACRA + Remove [PERSON_NAME] from [GEOGRAPHIC_DATA]" at bounding box center [174, 238] width 260 height 38
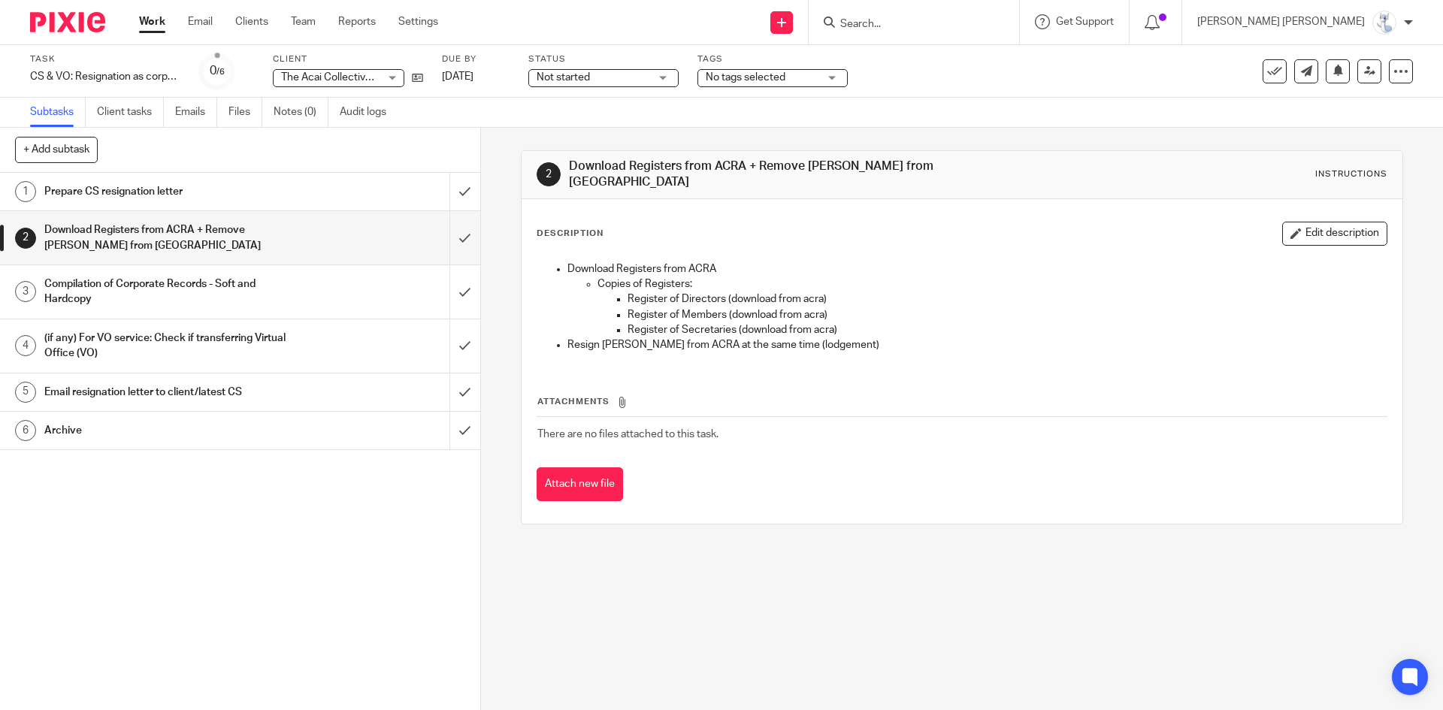
click at [143, 292] on h1 "Compilation of Corporate Records - Soft and Hardcopy" at bounding box center [174, 292] width 260 height 38
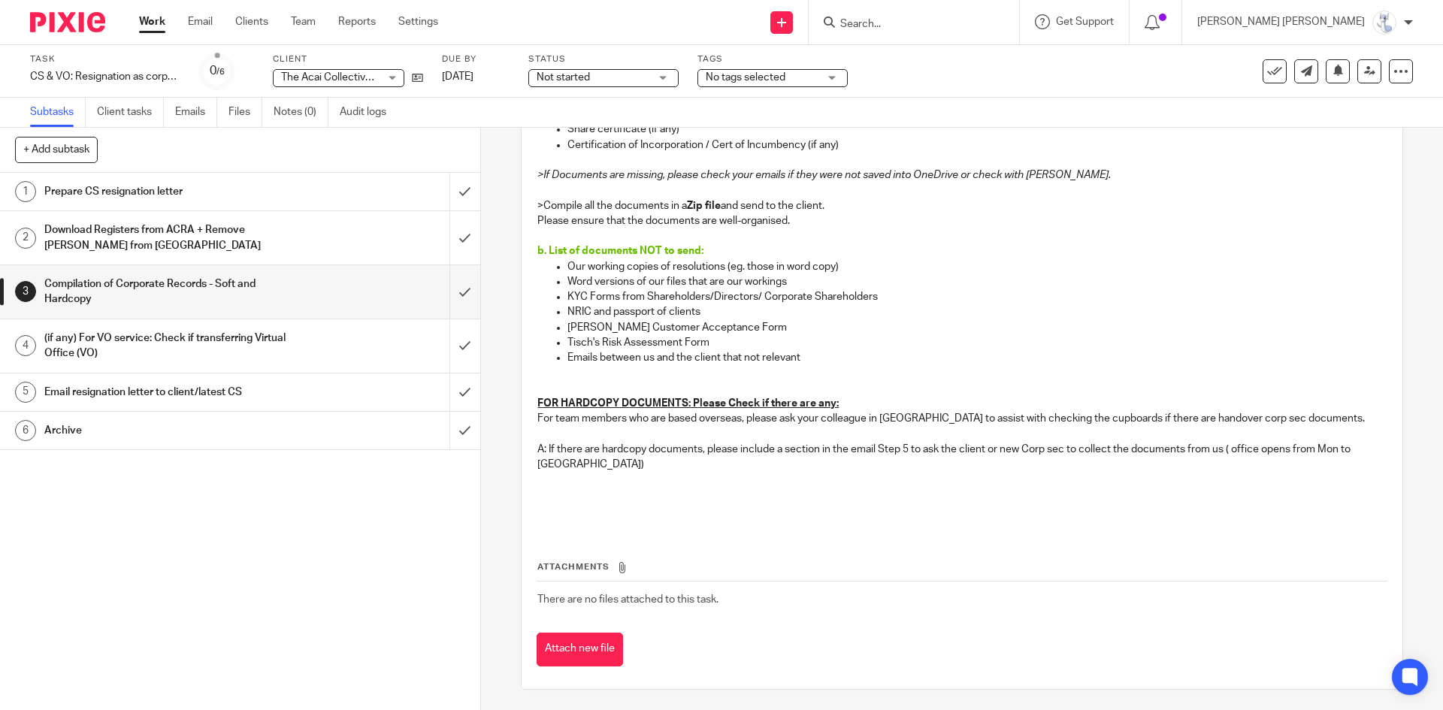
scroll to position [376, 0]
click at [210, 365] on link "4 (if any) For VO service: Check if transferring Virtual Office (VO)" at bounding box center [224, 345] width 449 height 53
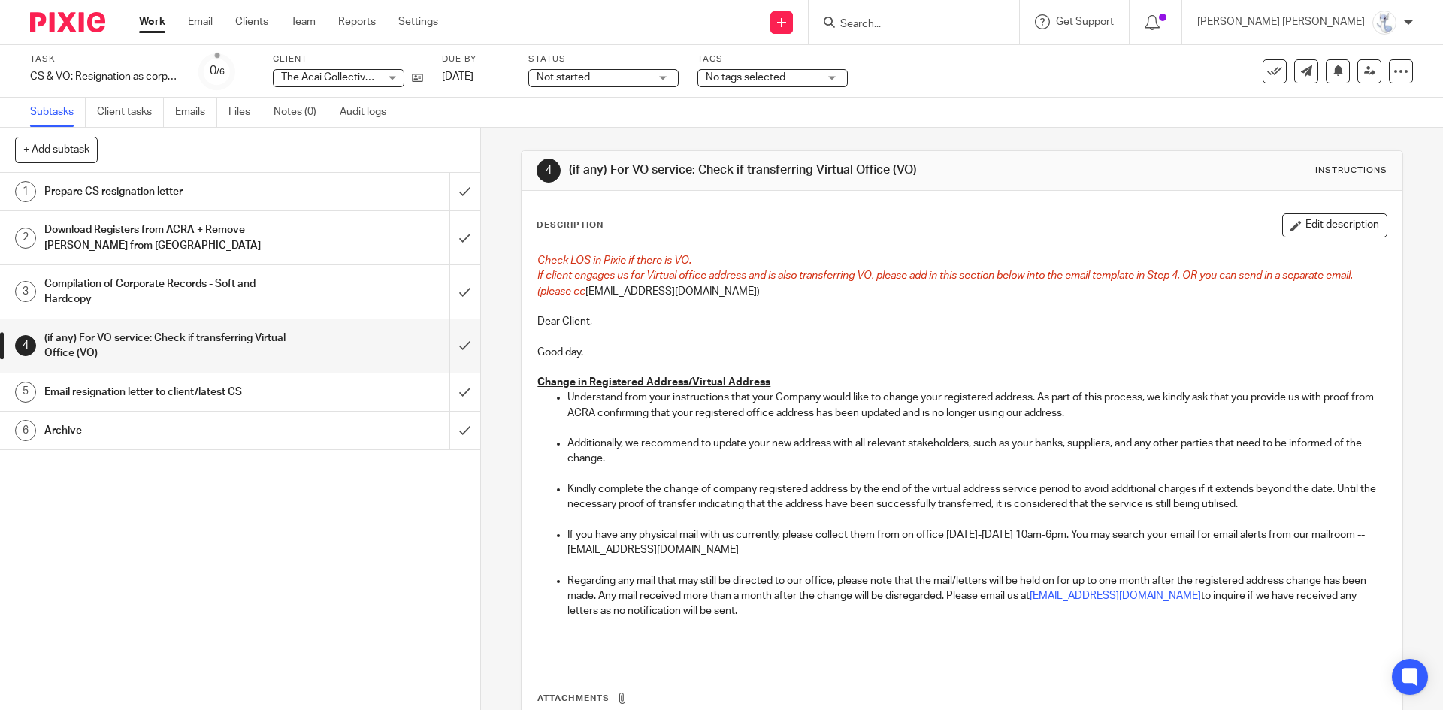
click at [211, 391] on h1 "Email resignation letter to client/latest CS" at bounding box center [174, 392] width 260 height 23
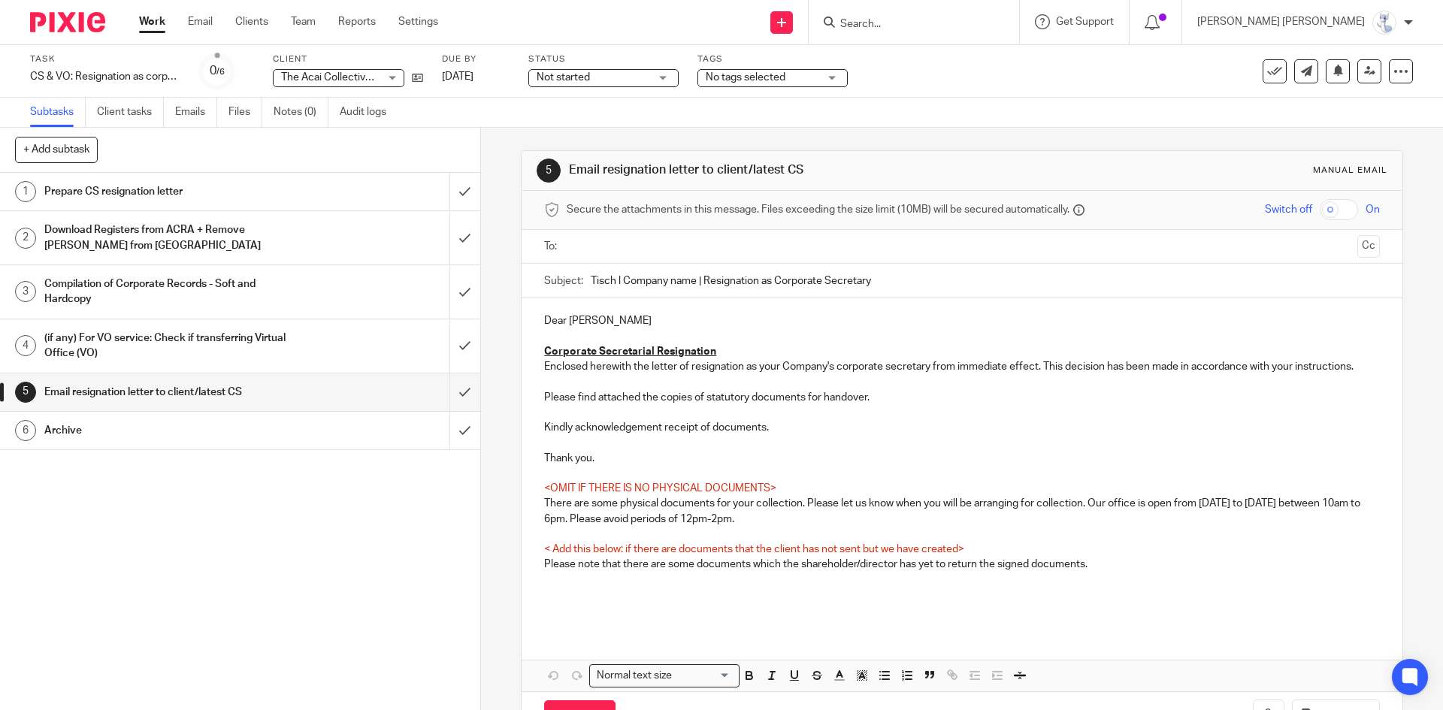
click at [215, 186] on h1 "Prepare CS resignation letter" at bounding box center [174, 191] width 260 height 23
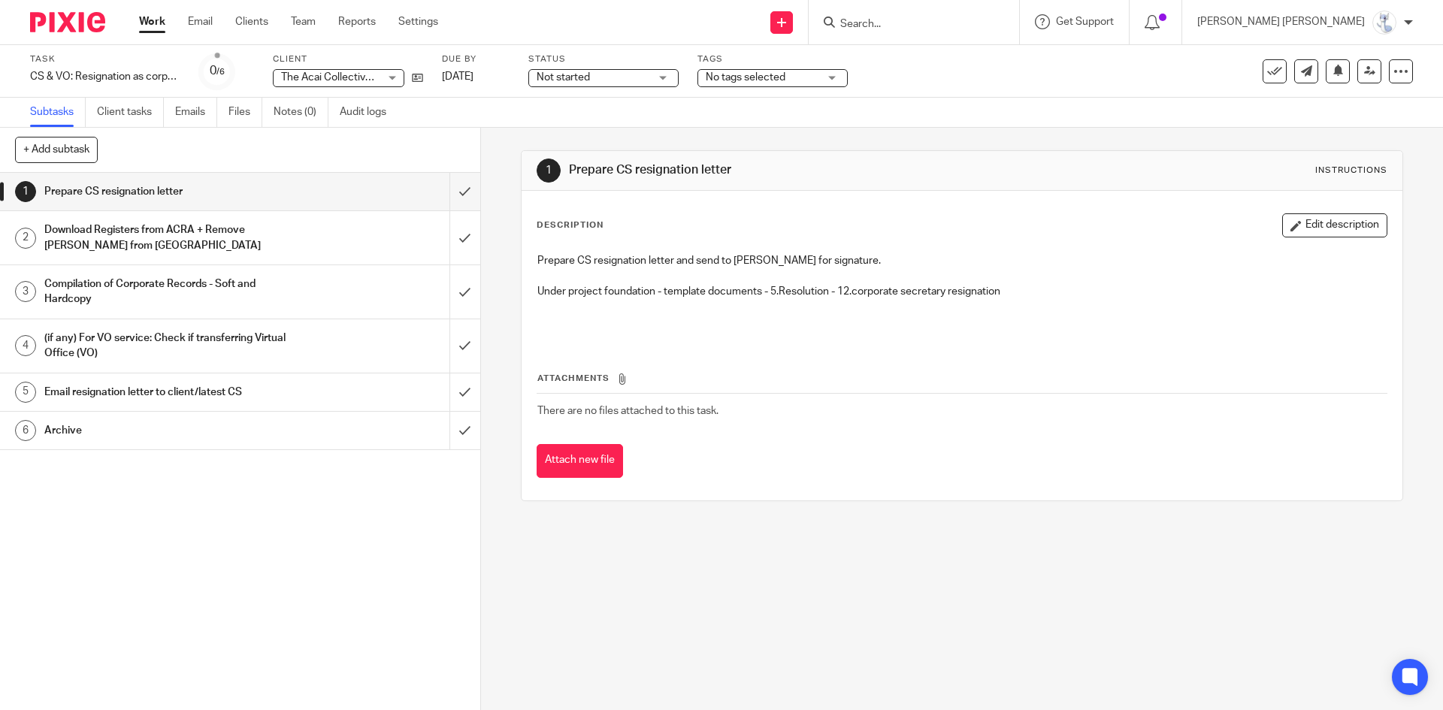
click at [229, 248] on h1 "Download Registers from ACRA + Remove [PERSON_NAME] from [GEOGRAPHIC_DATA]" at bounding box center [174, 238] width 260 height 38
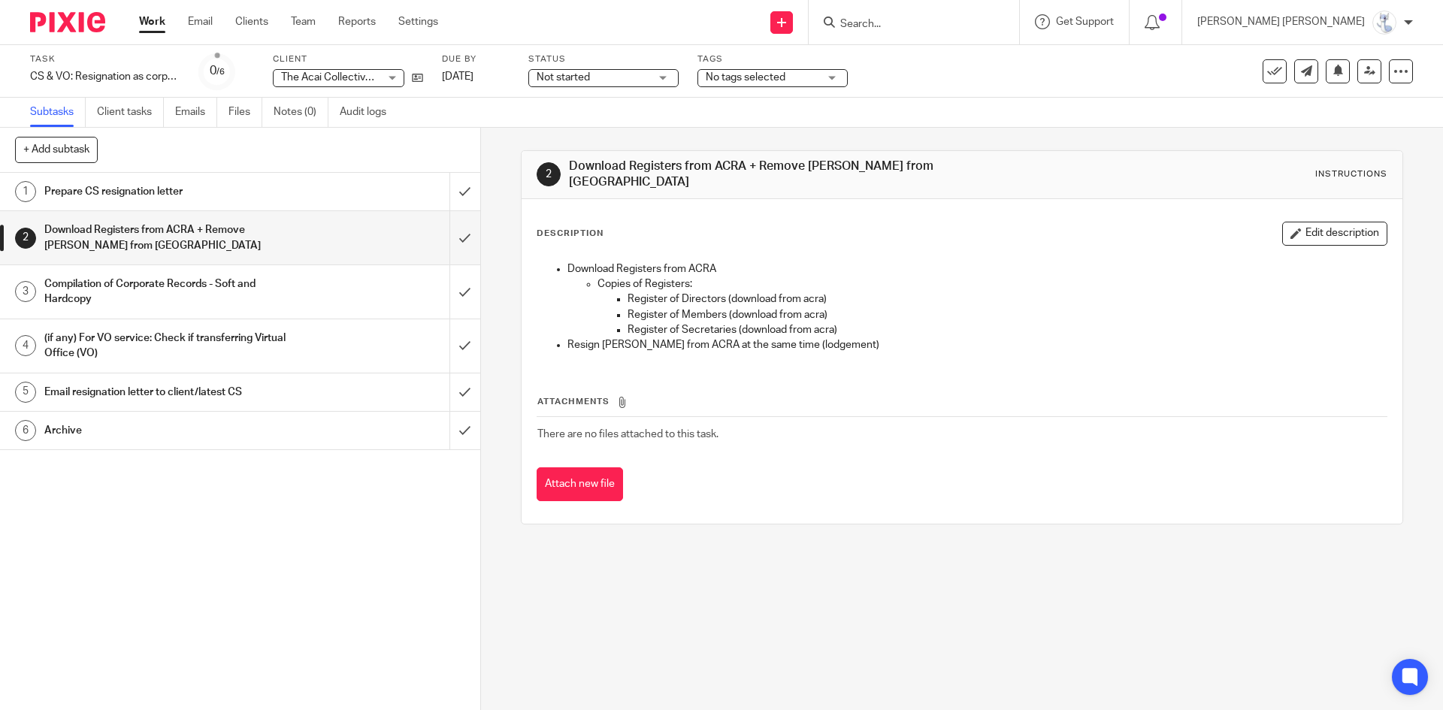
click at [212, 294] on h1 "Compilation of Corporate Records - Soft and Hardcopy" at bounding box center [174, 292] width 260 height 38
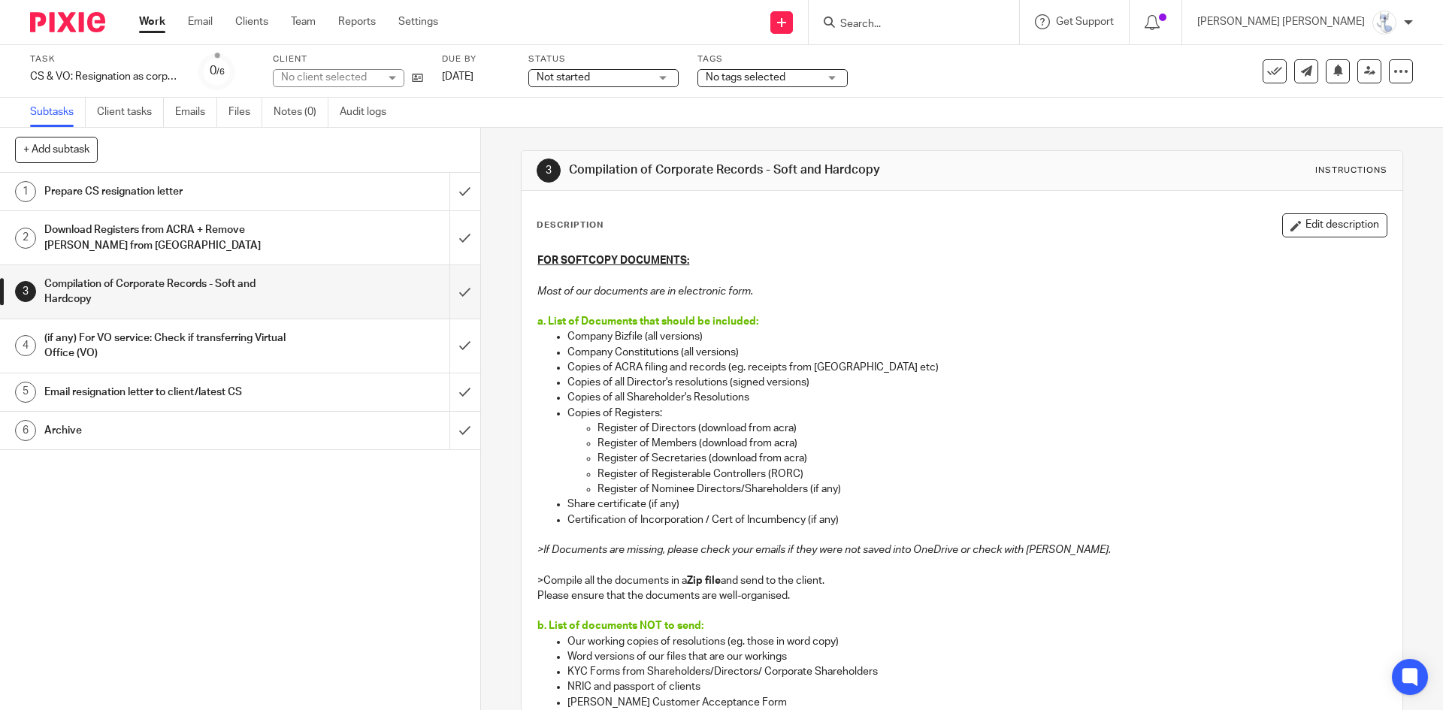
click at [207, 342] on h1 "(if any) For VO service: Check if transferring Virtual Office (VO)" at bounding box center [174, 346] width 260 height 38
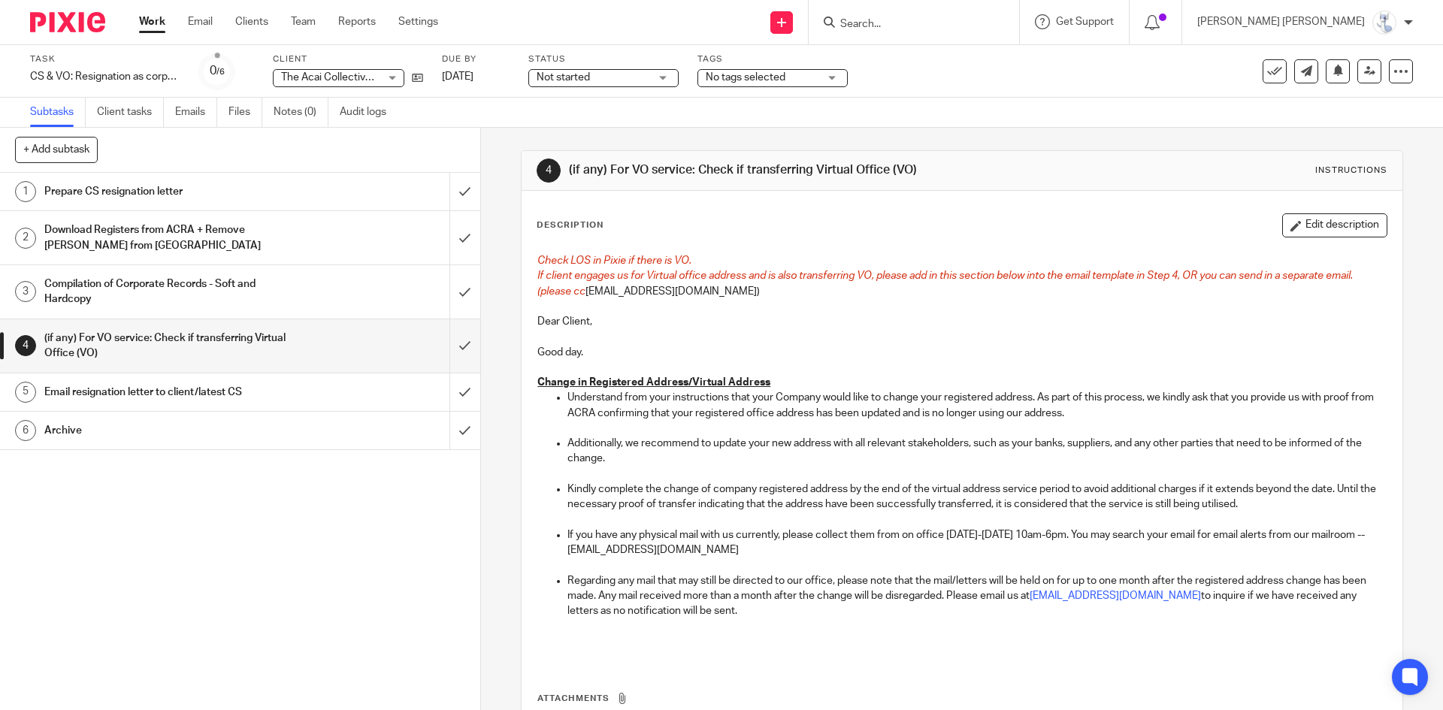
click at [187, 388] on h1 "Email resignation letter to client/latest CS" at bounding box center [174, 392] width 260 height 23
